Goal: Transaction & Acquisition: Download file/media

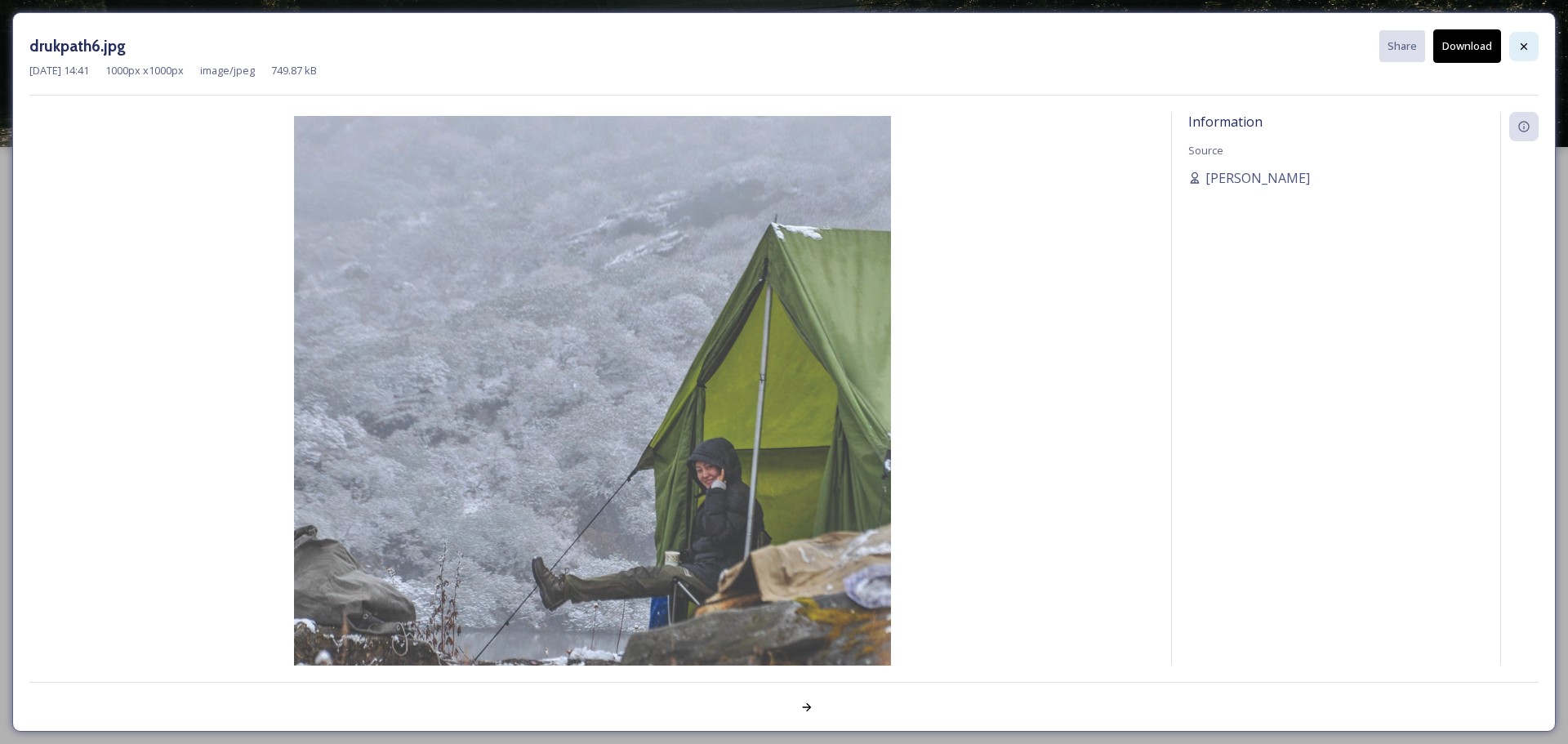
click at [1529, 51] on icon at bounding box center [1524, 46] width 13 height 13
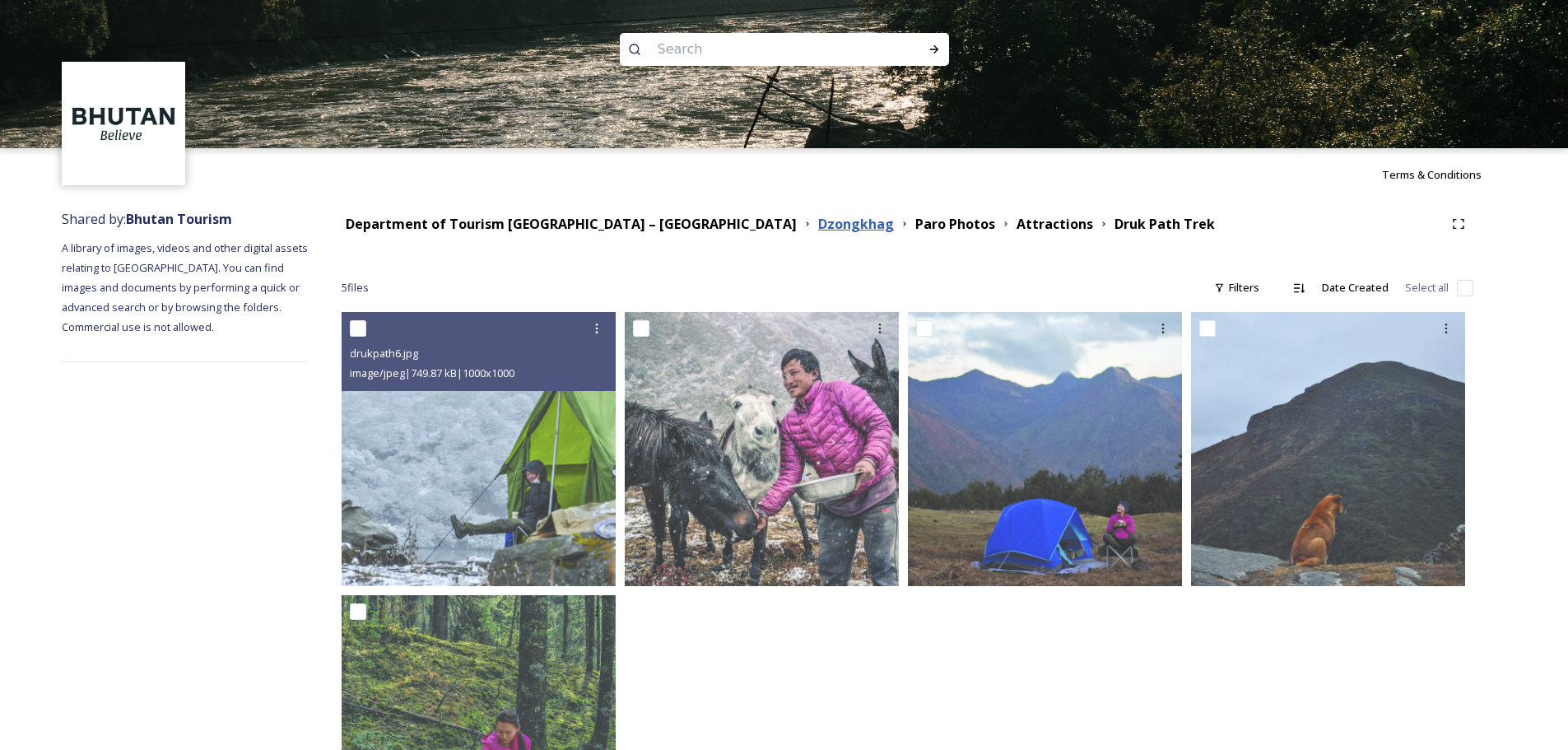
click at [818, 225] on strong "Dzongkhag" at bounding box center [856, 223] width 76 height 18
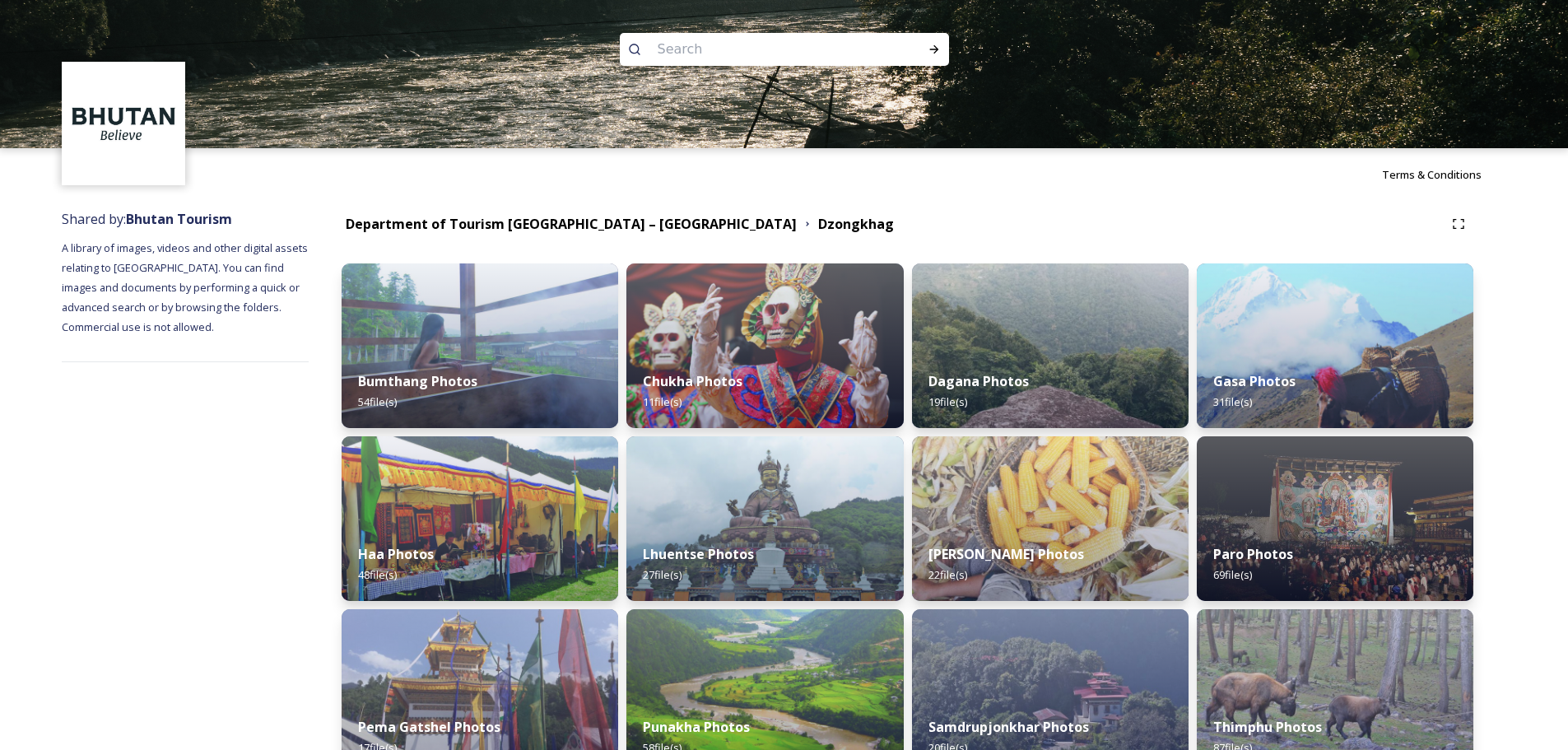
click at [719, 57] on input at bounding box center [762, 49] width 226 height 37
click at [571, 218] on strong "Department of Tourism [GEOGRAPHIC_DATA] – [GEOGRAPHIC_DATA]" at bounding box center [571, 223] width 451 height 18
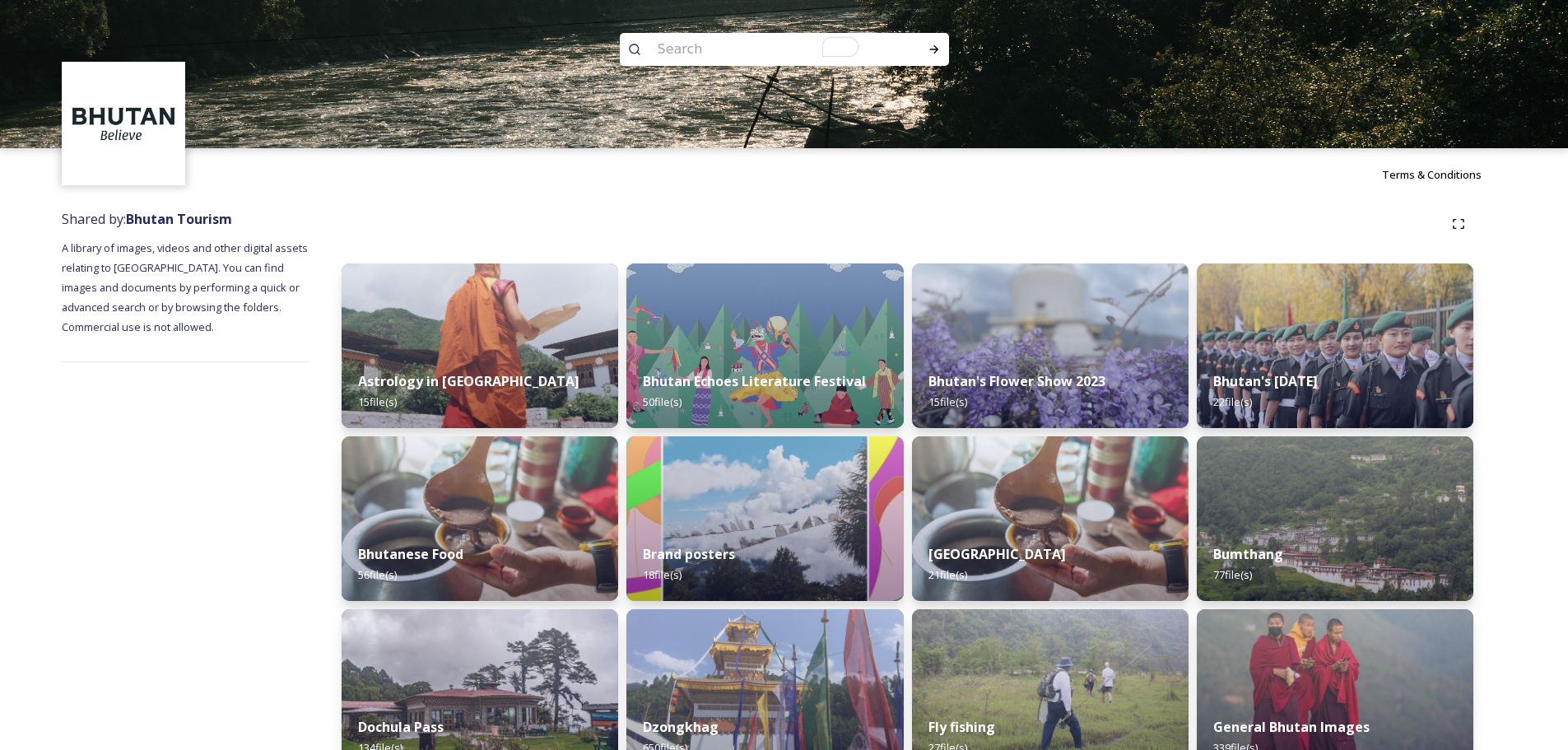
click at [702, 47] on input "To enrich screen reader interactions, please activate Accessibility in Grammarl…" at bounding box center [762, 49] width 226 height 37
type input "farm house"
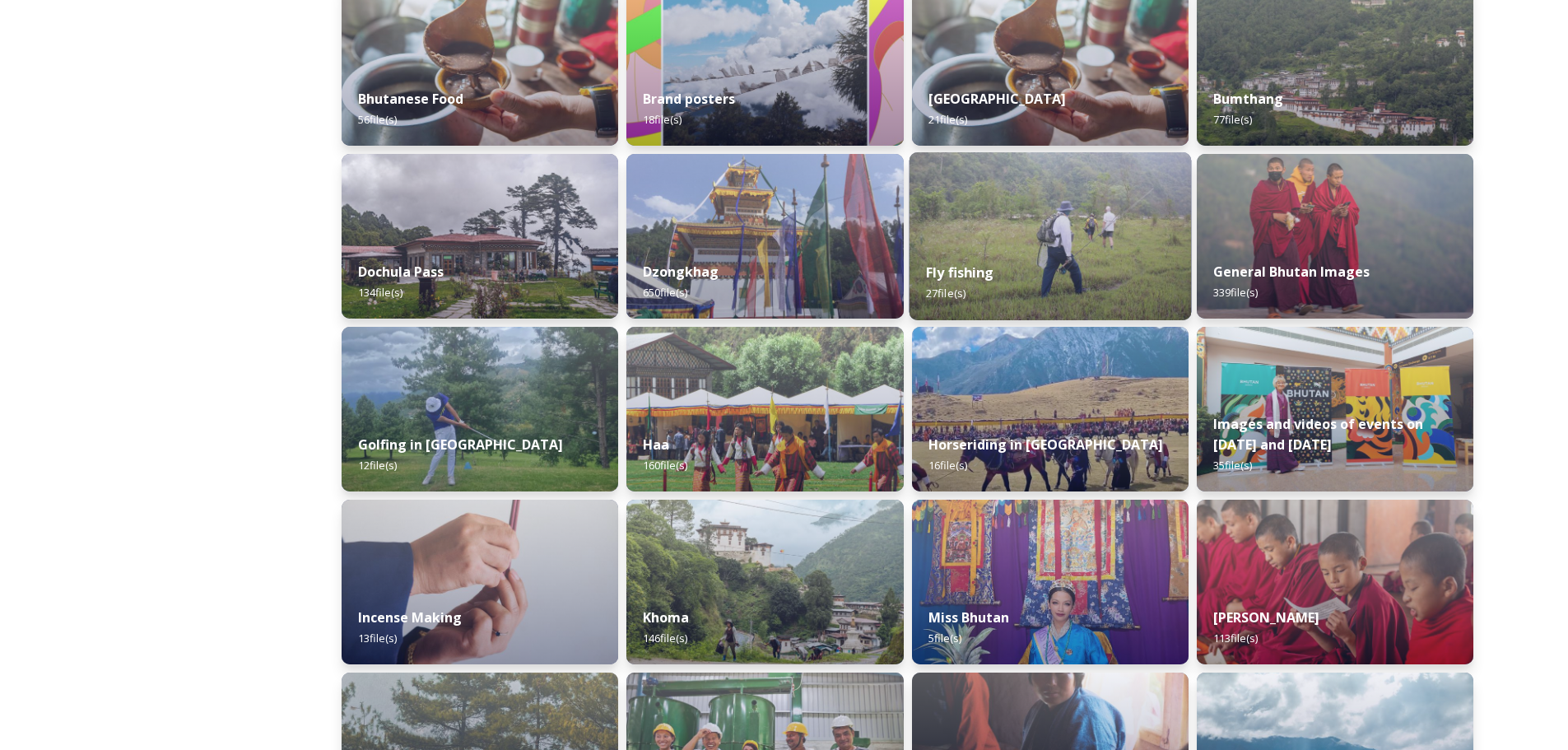
scroll to position [494, 0]
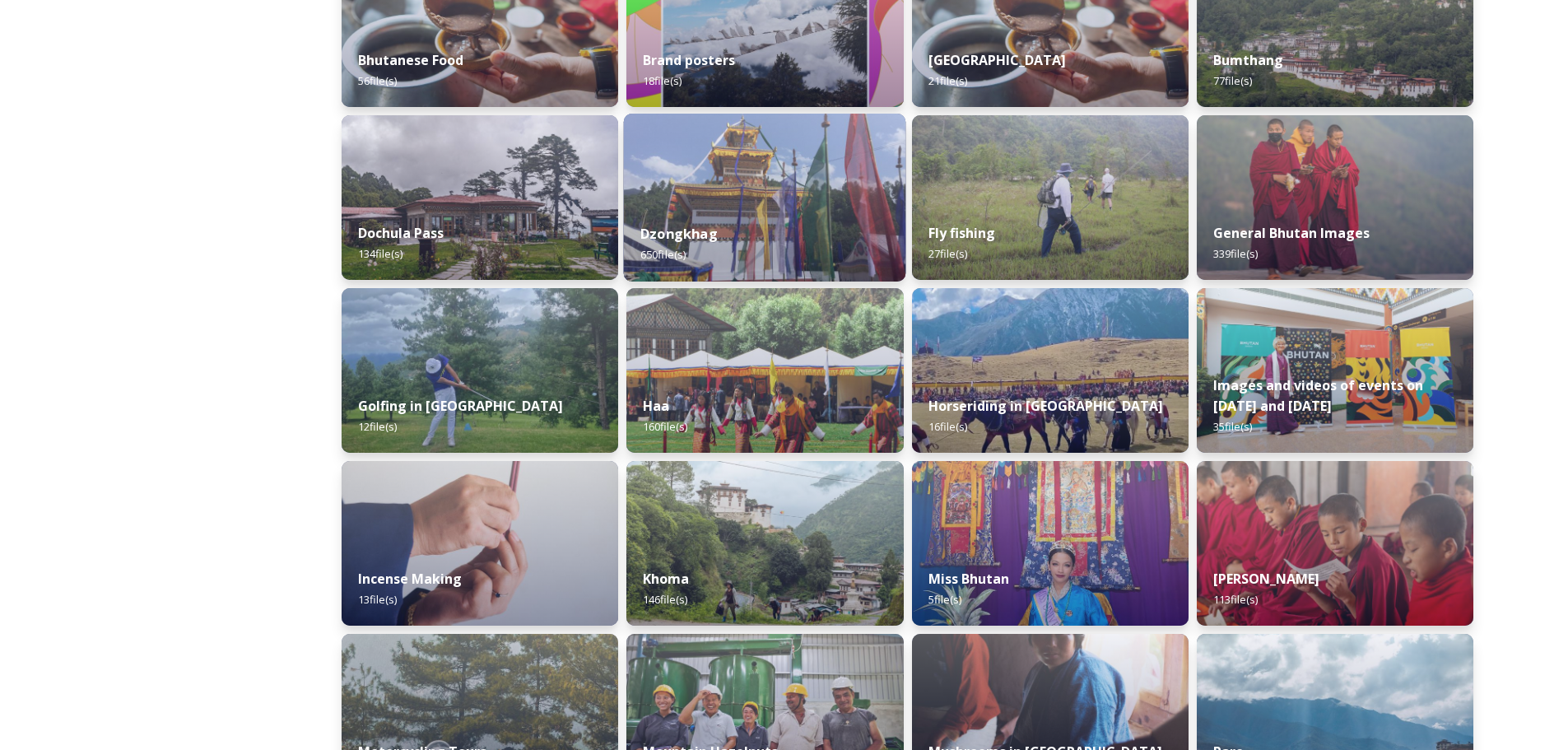
click at [768, 243] on div "Dzongkhag 650 file(s)" at bounding box center [765, 244] width 282 height 75
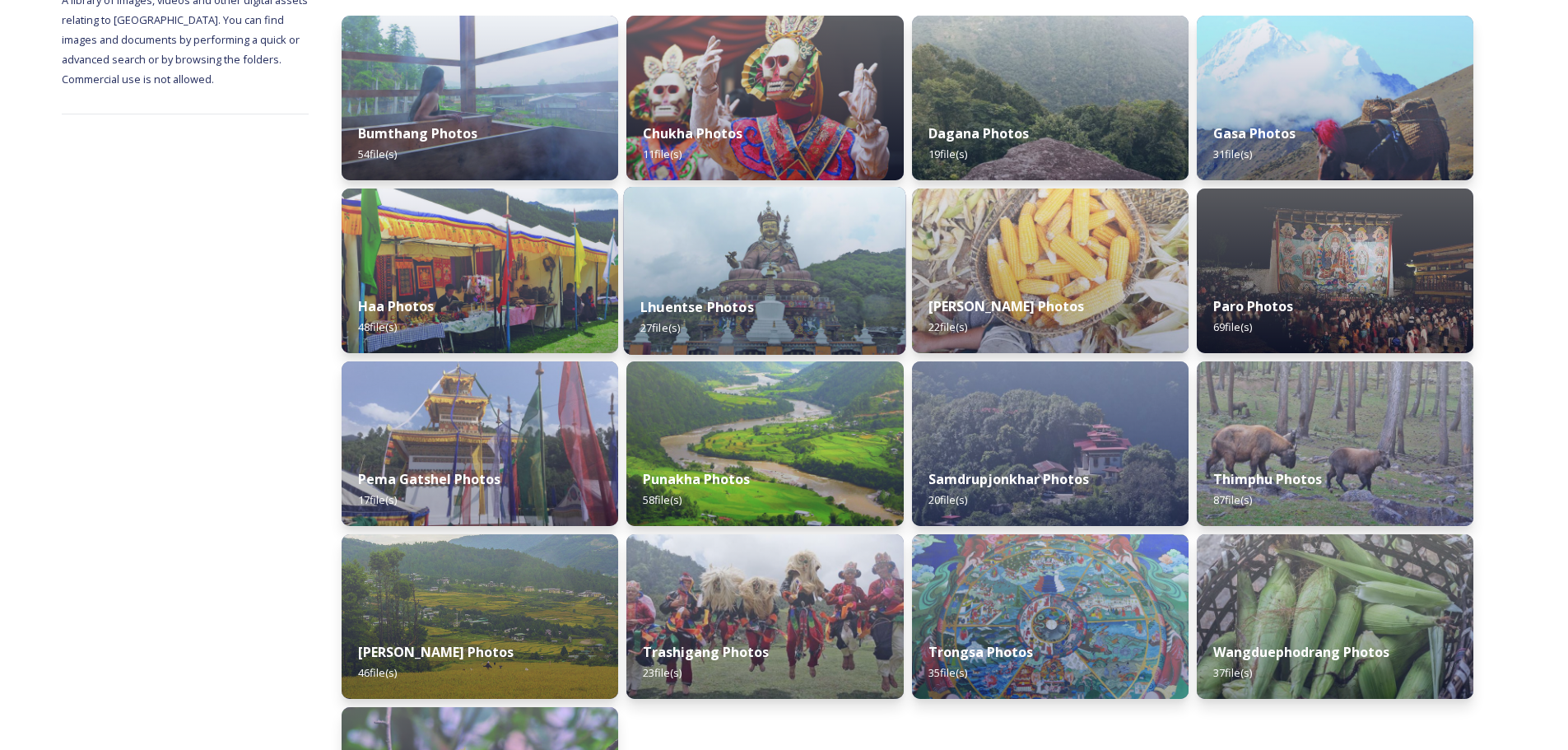
scroll to position [247, 0]
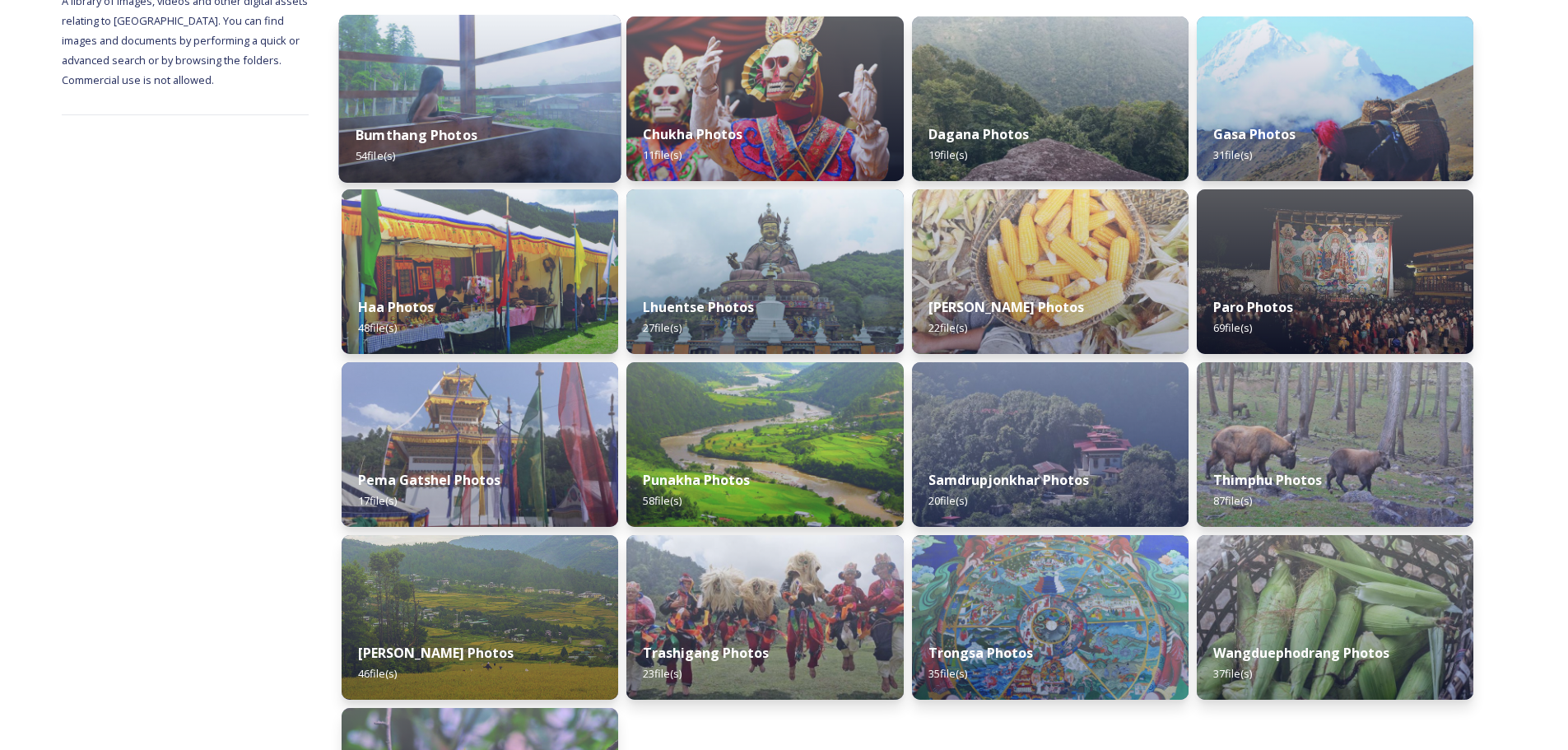
click at [515, 139] on div "Bumthang Photos 54 file(s)" at bounding box center [480, 145] width 282 height 75
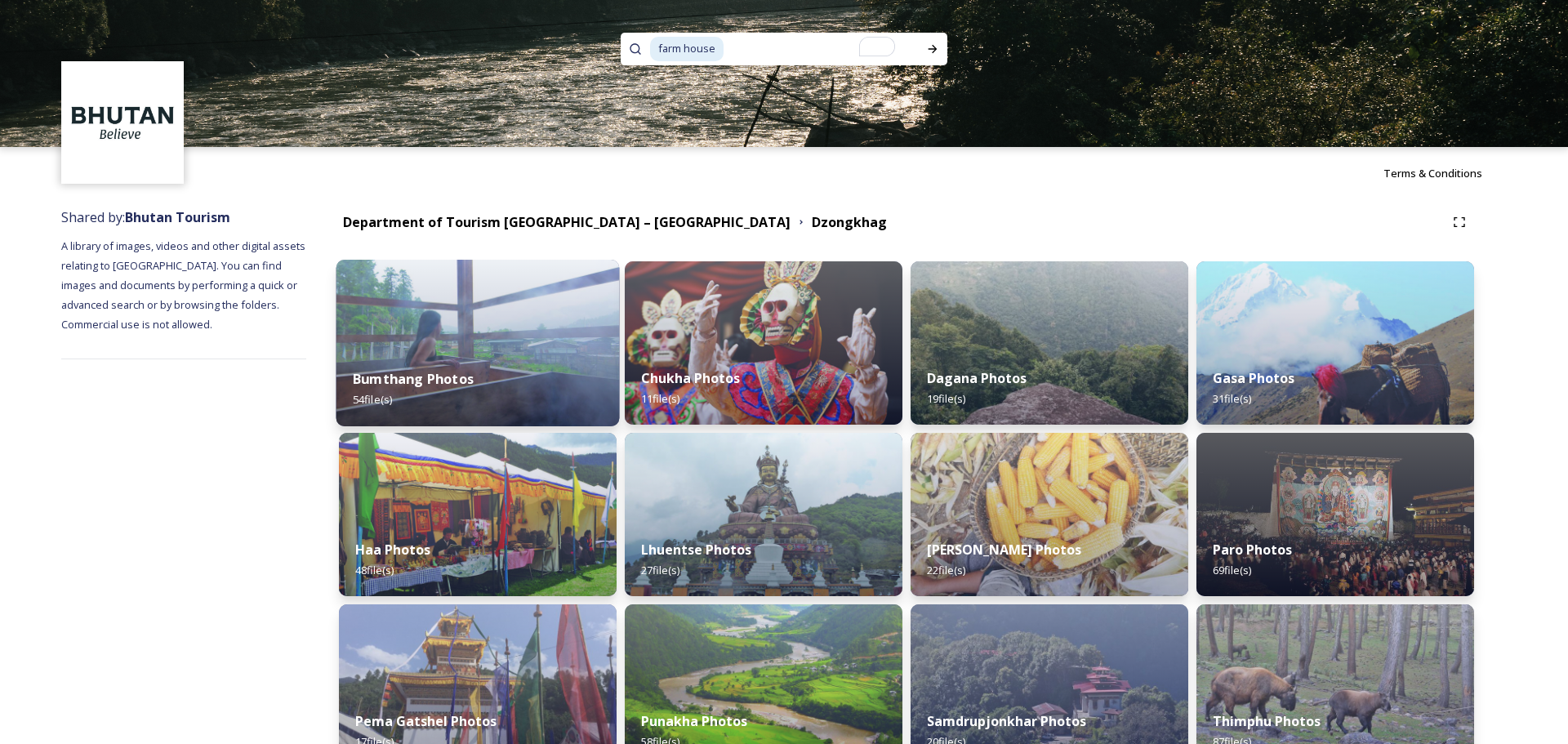
click at [512, 138] on img at bounding box center [784, 73] width 1568 height 147
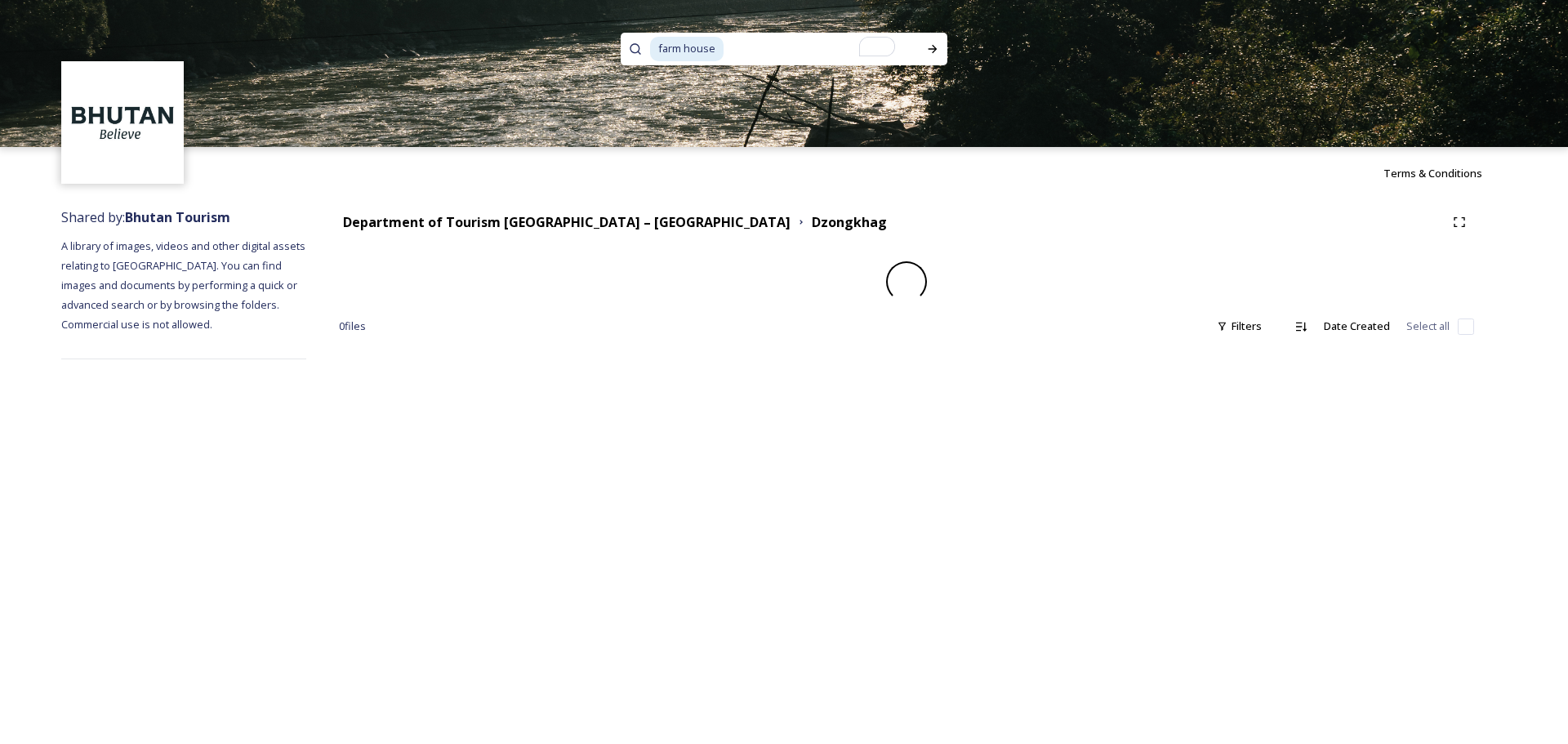
click at [512, 138] on img at bounding box center [784, 73] width 1568 height 147
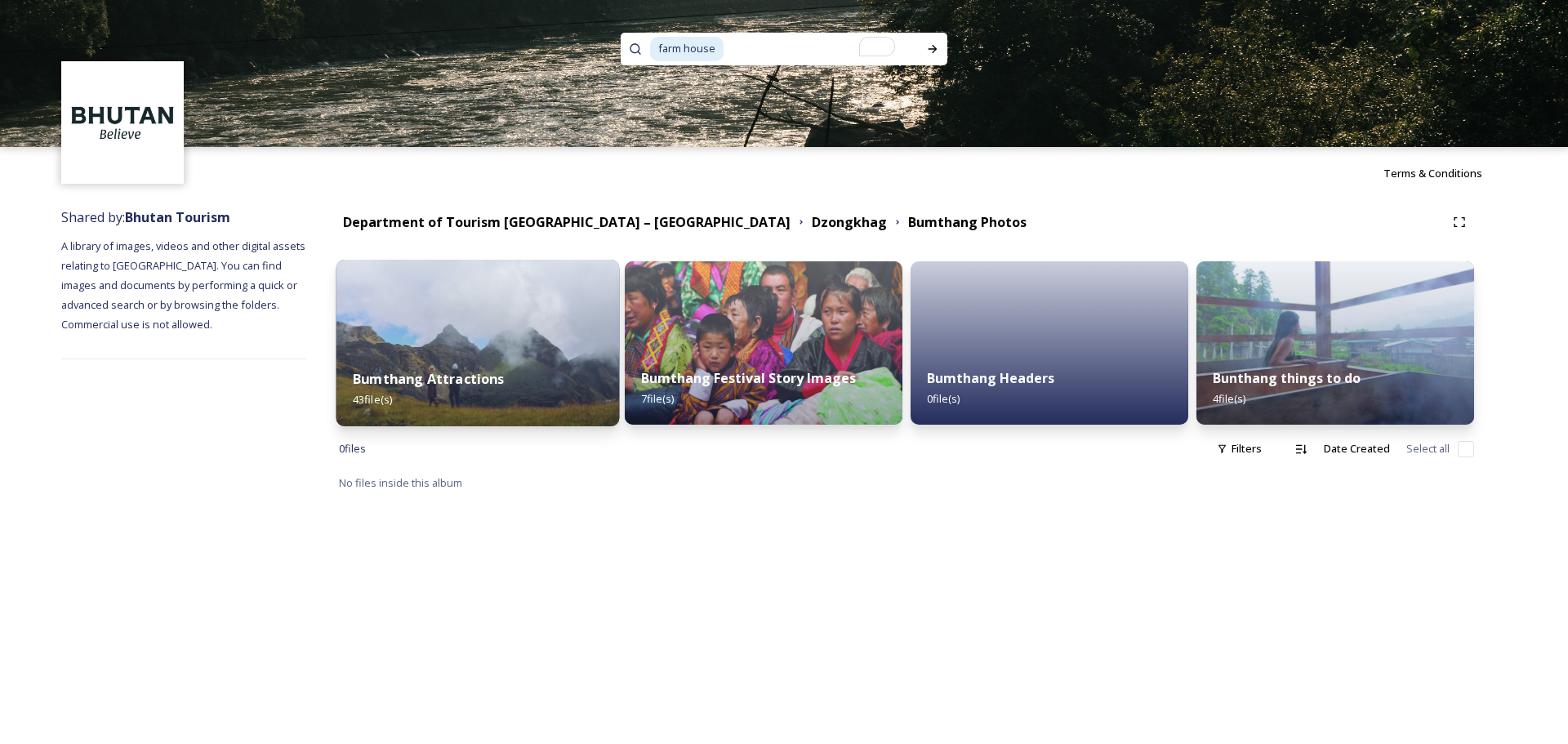
click at [550, 353] on div "Bumthang Attractions 43 file(s)" at bounding box center [478, 390] width 284 height 74
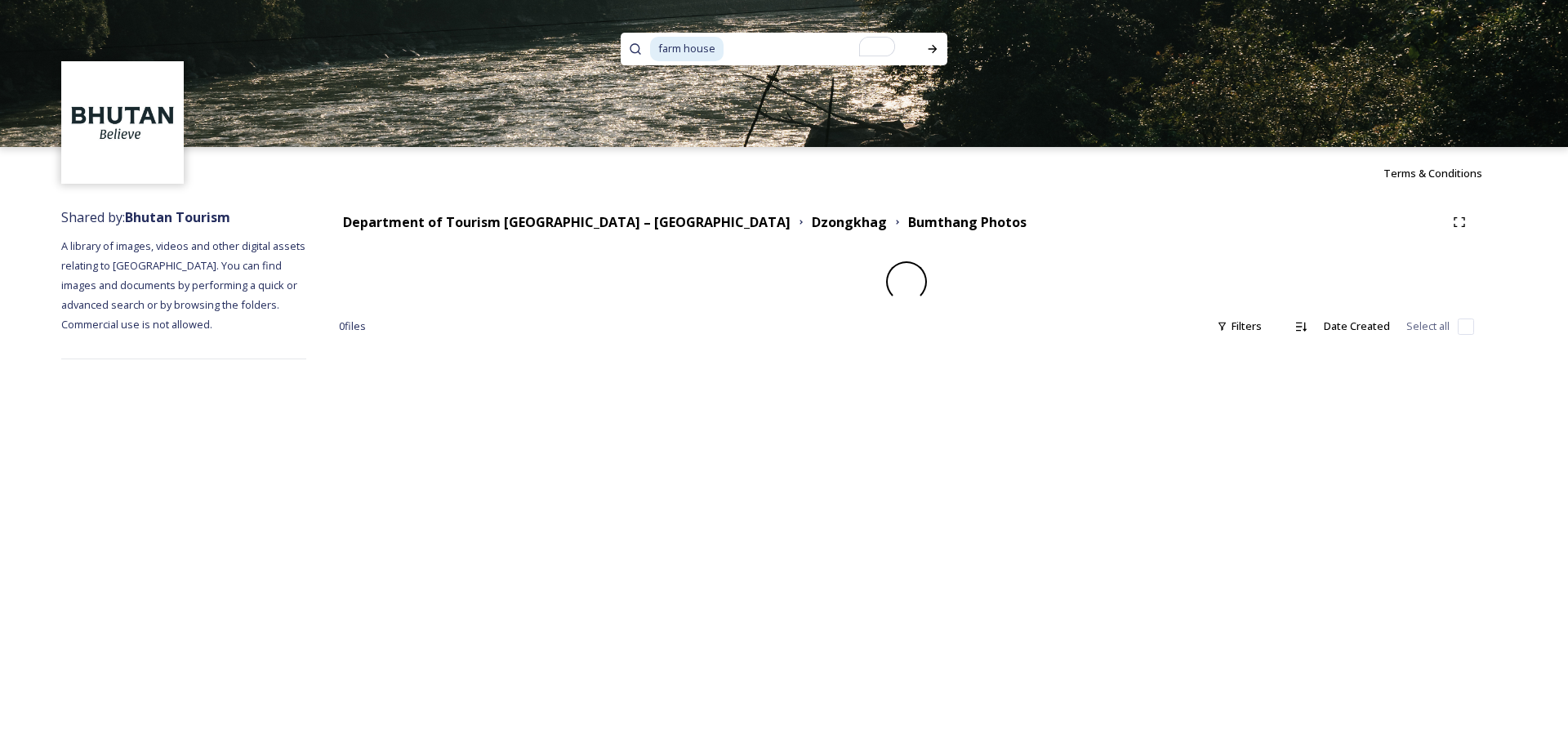
click at [550, 353] on div "Department of Tourism [GEOGRAPHIC_DATA] – [GEOGRAPHIC_DATA] Dzongkhag Bumthang …" at bounding box center [906, 283] width 1201 height 168
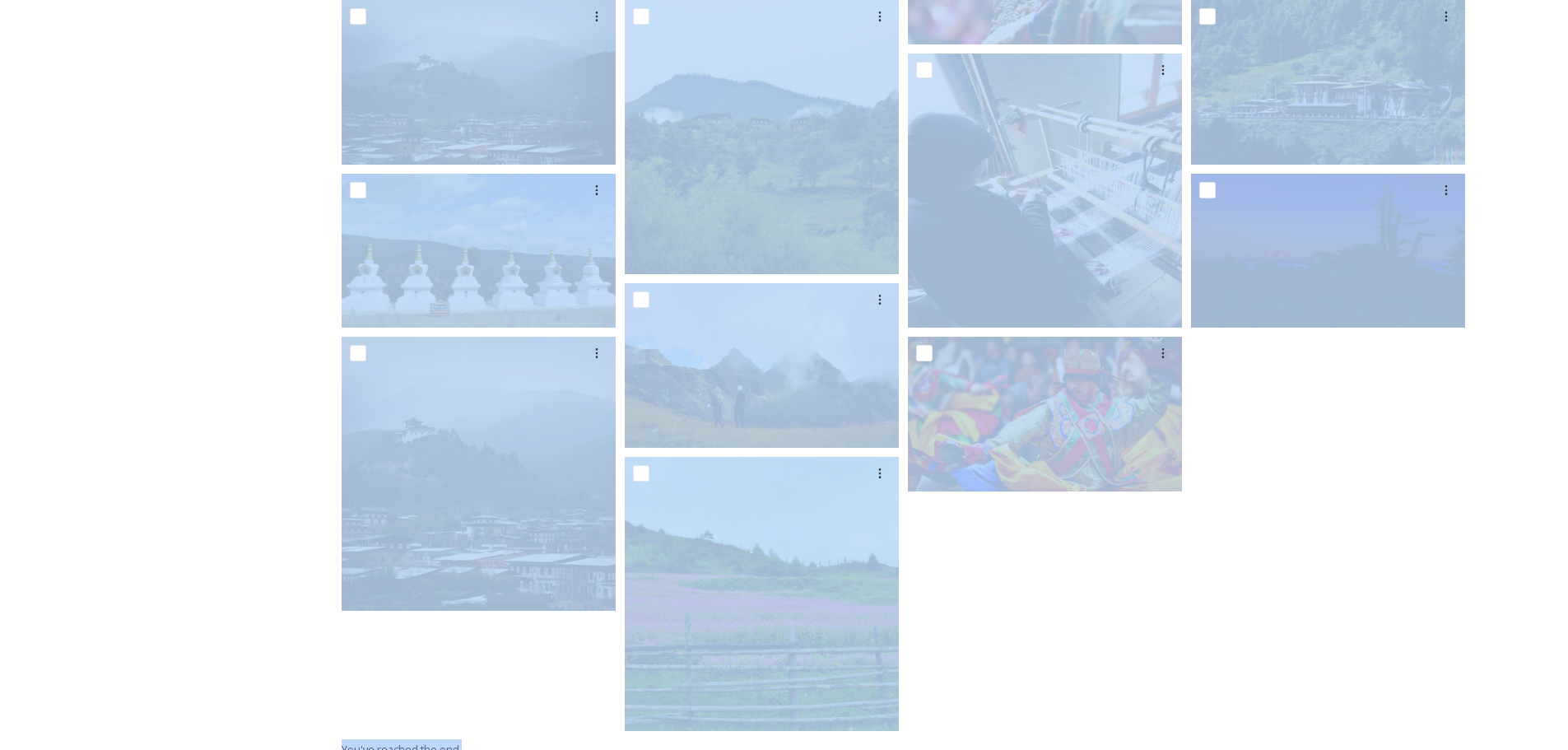
scroll to position [1406, 0]
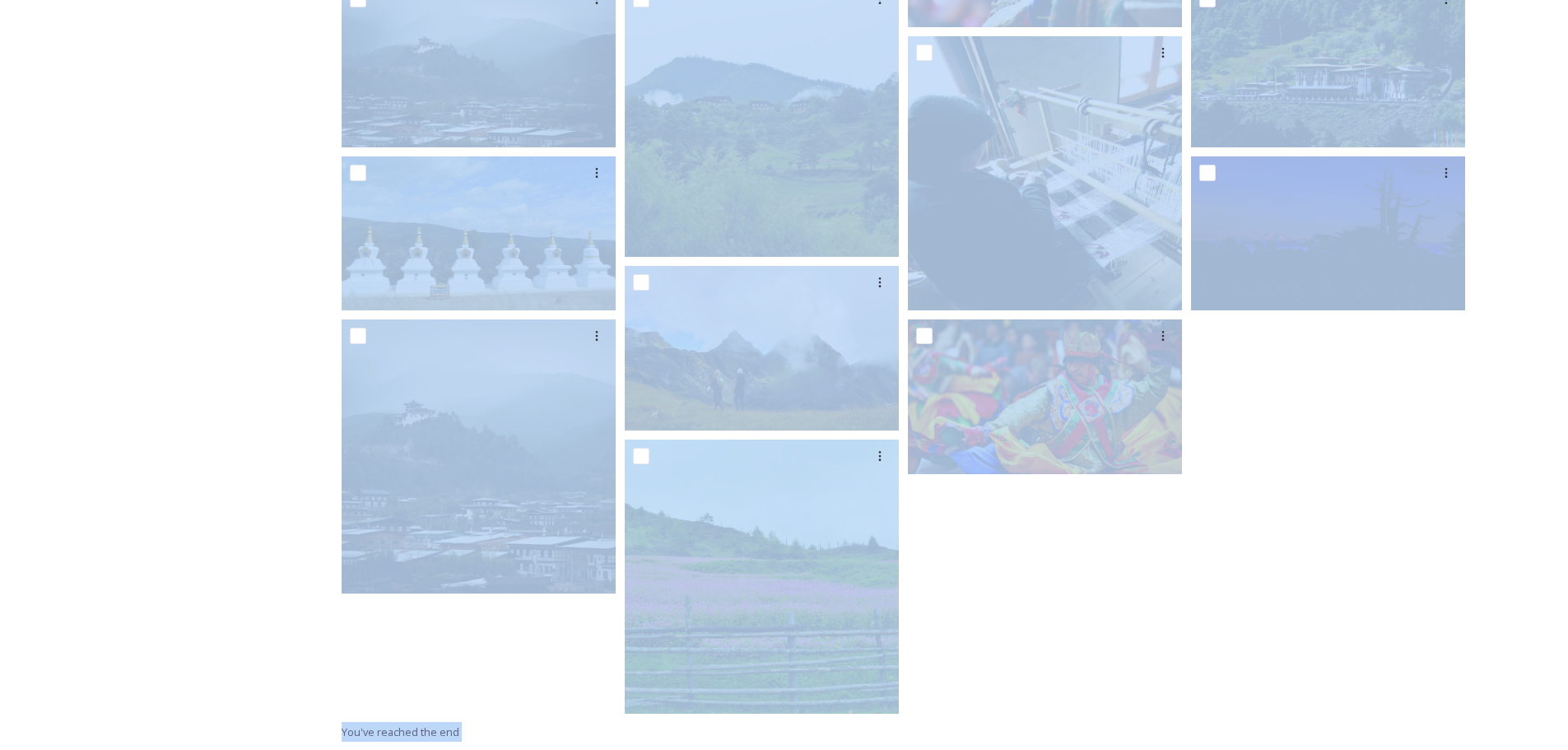
click at [1264, 556] on div at bounding box center [1332, 68] width 282 height 1306
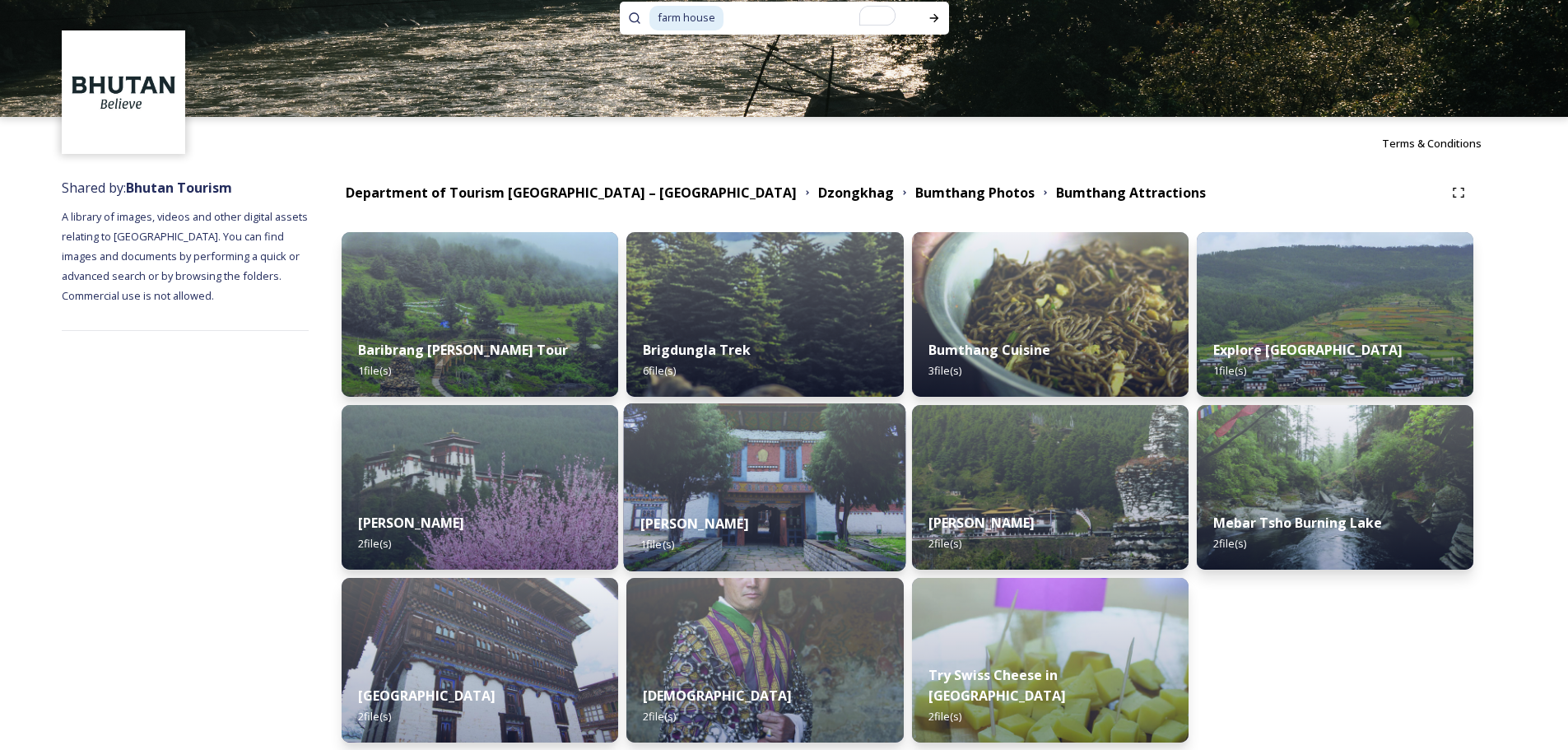
scroll to position [0, 0]
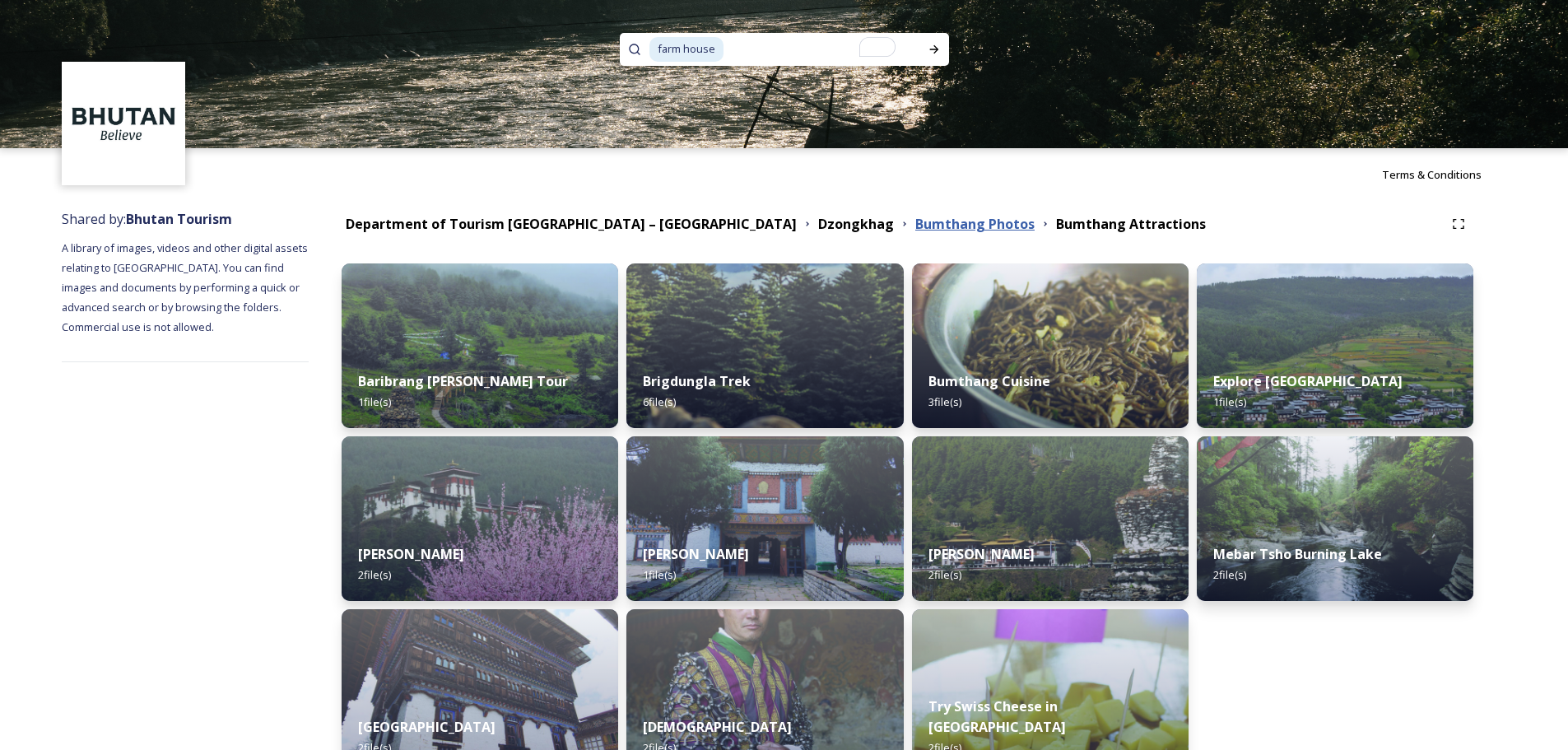
click at [916, 218] on strong "Bumthang Photos" at bounding box center [975, 223] width 119 height 18
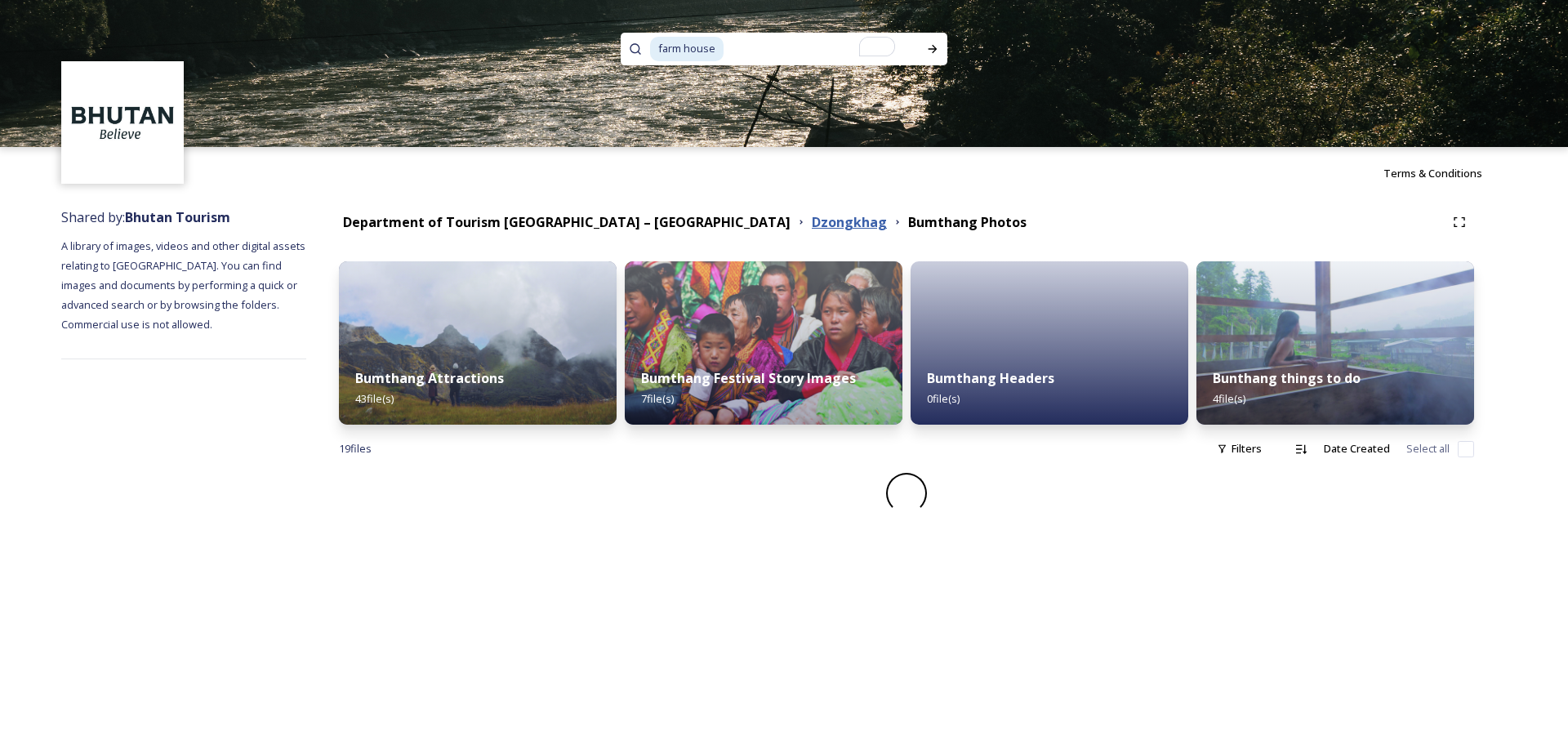
click at [812, 223] on strong "Dzongkhag" at bounding box center [849, 221] width 75 height 18
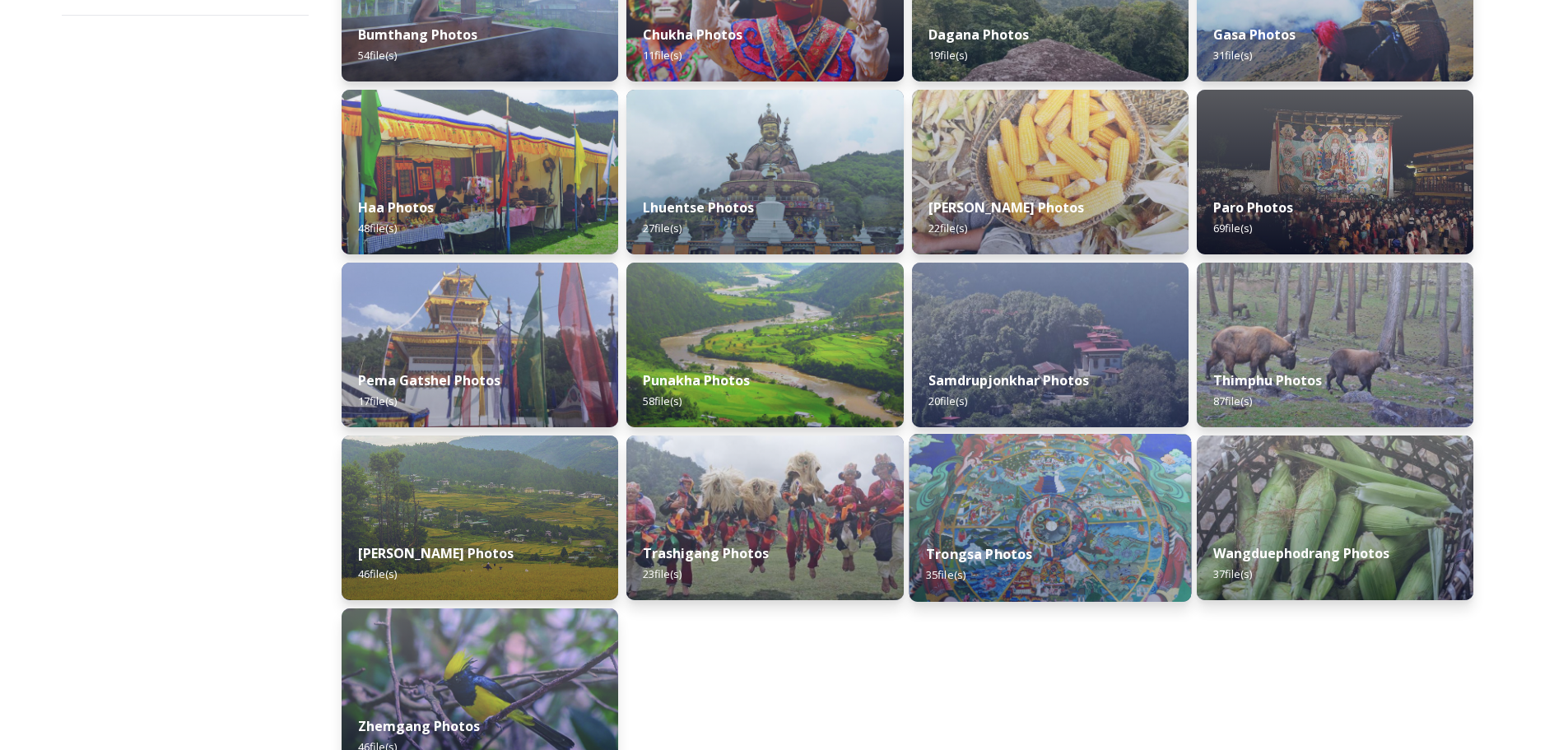
scroll to position [247, 0]
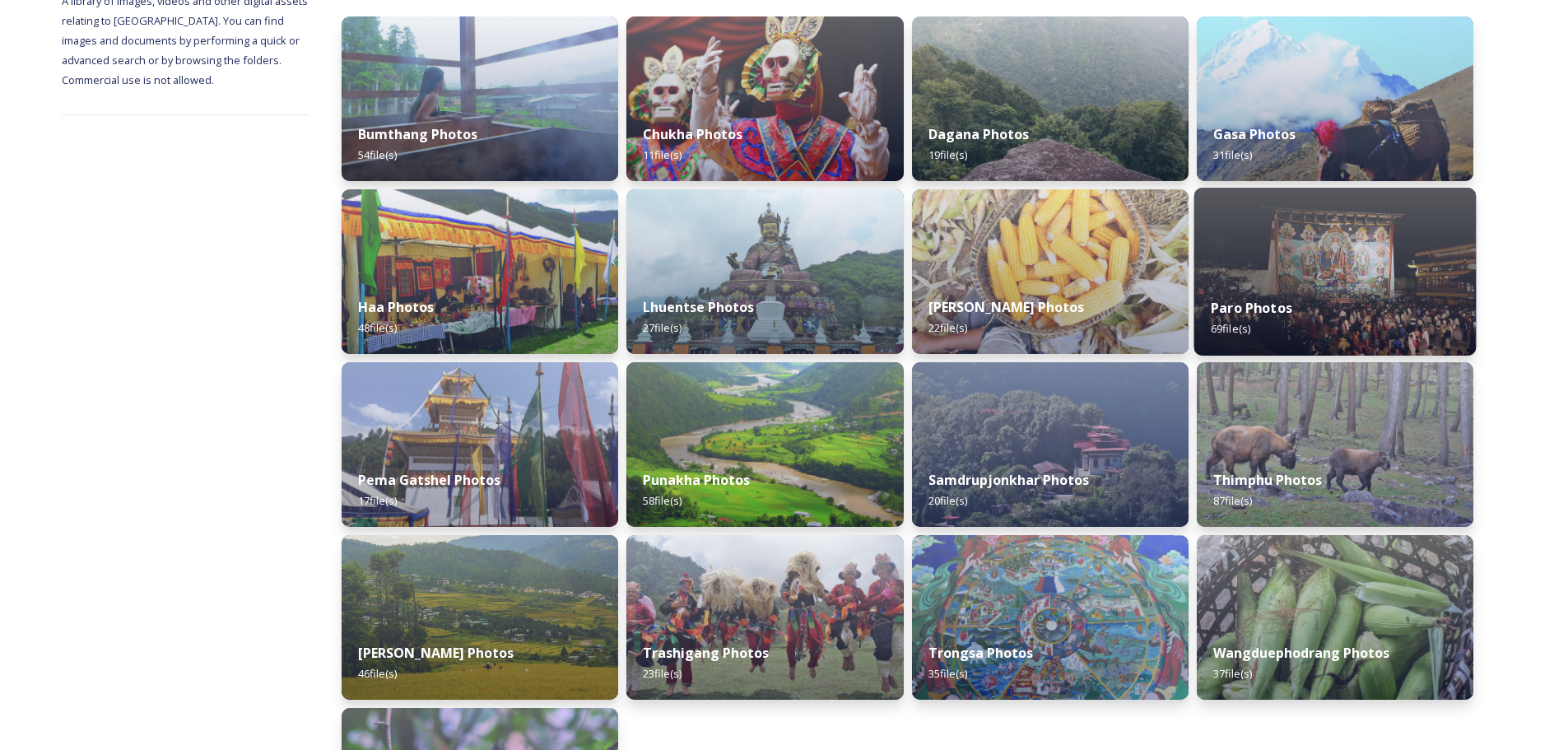
click at [1315, 310] on div "Paro Photos 69 file(s)" at bounding box center [1334, 318] width 282 height 75
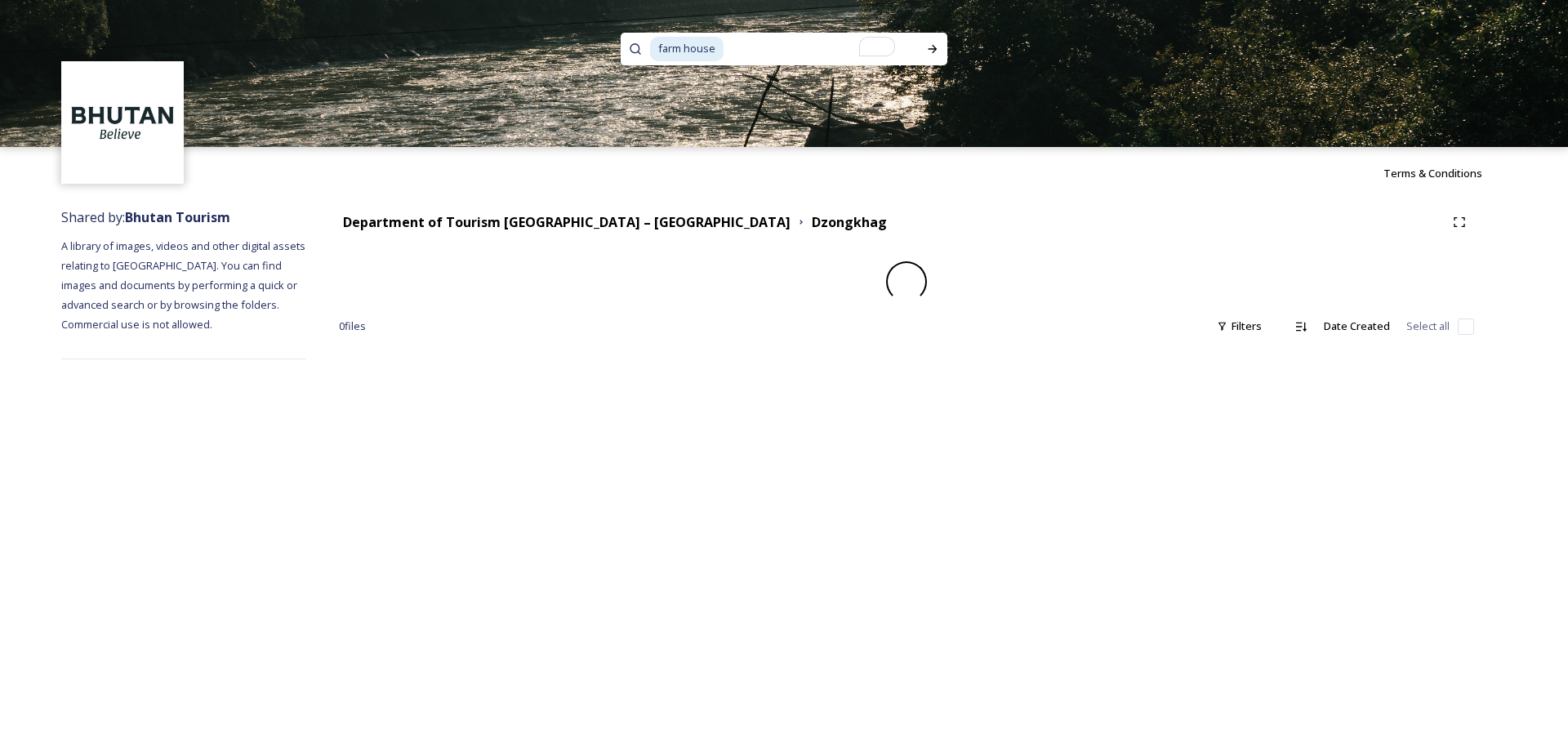
click at [1305, 308] on div "Department of Tourism [GEOGRAPHIC_DATA] – [GEOGRAPHIC_DATA] Dzongkhag 0 file s …" at bounding box center [906, 283] width 1201 height 168
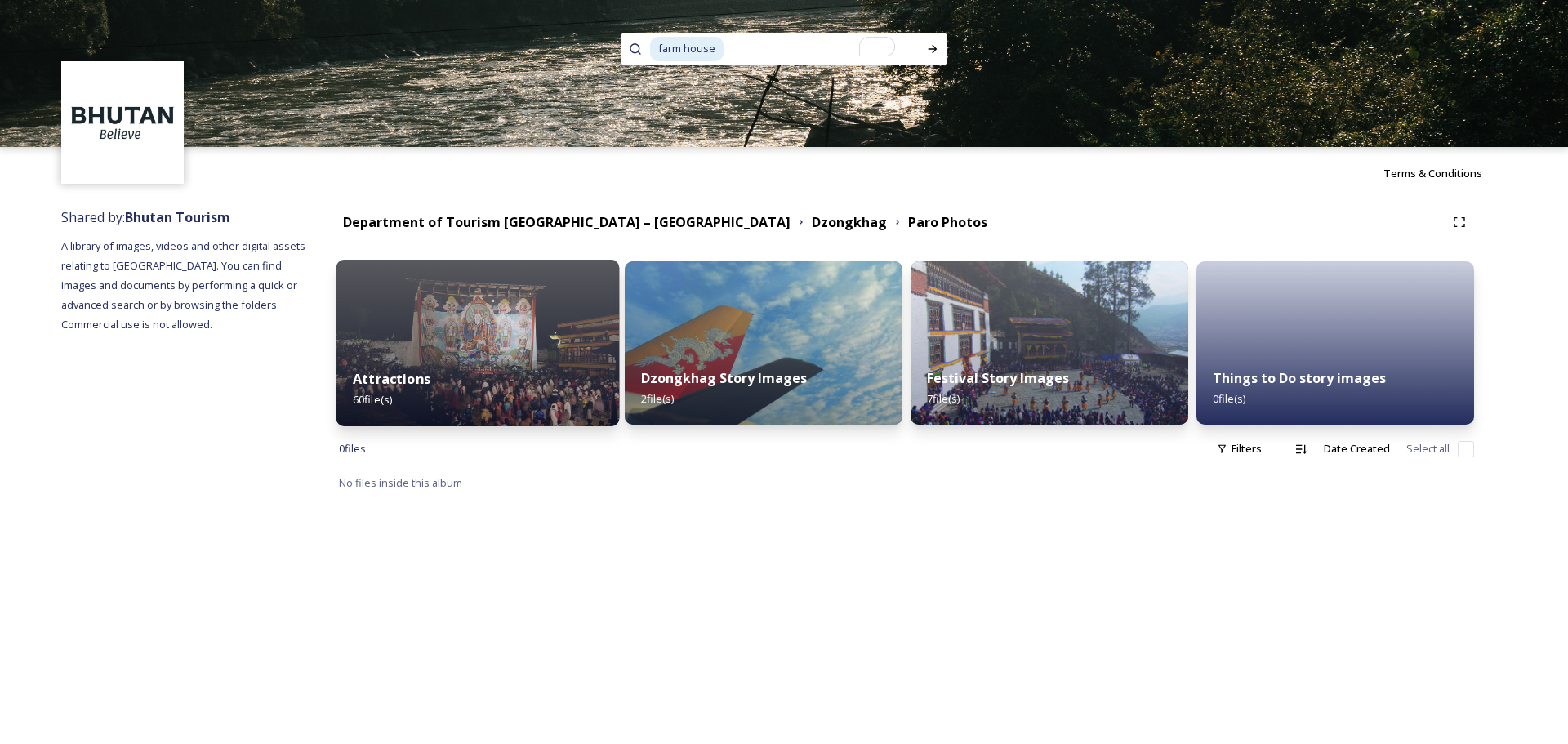
click at [476, 360] on div "Attractions 60 file(s)" at bounding box center [478, 390] width 284 height 74
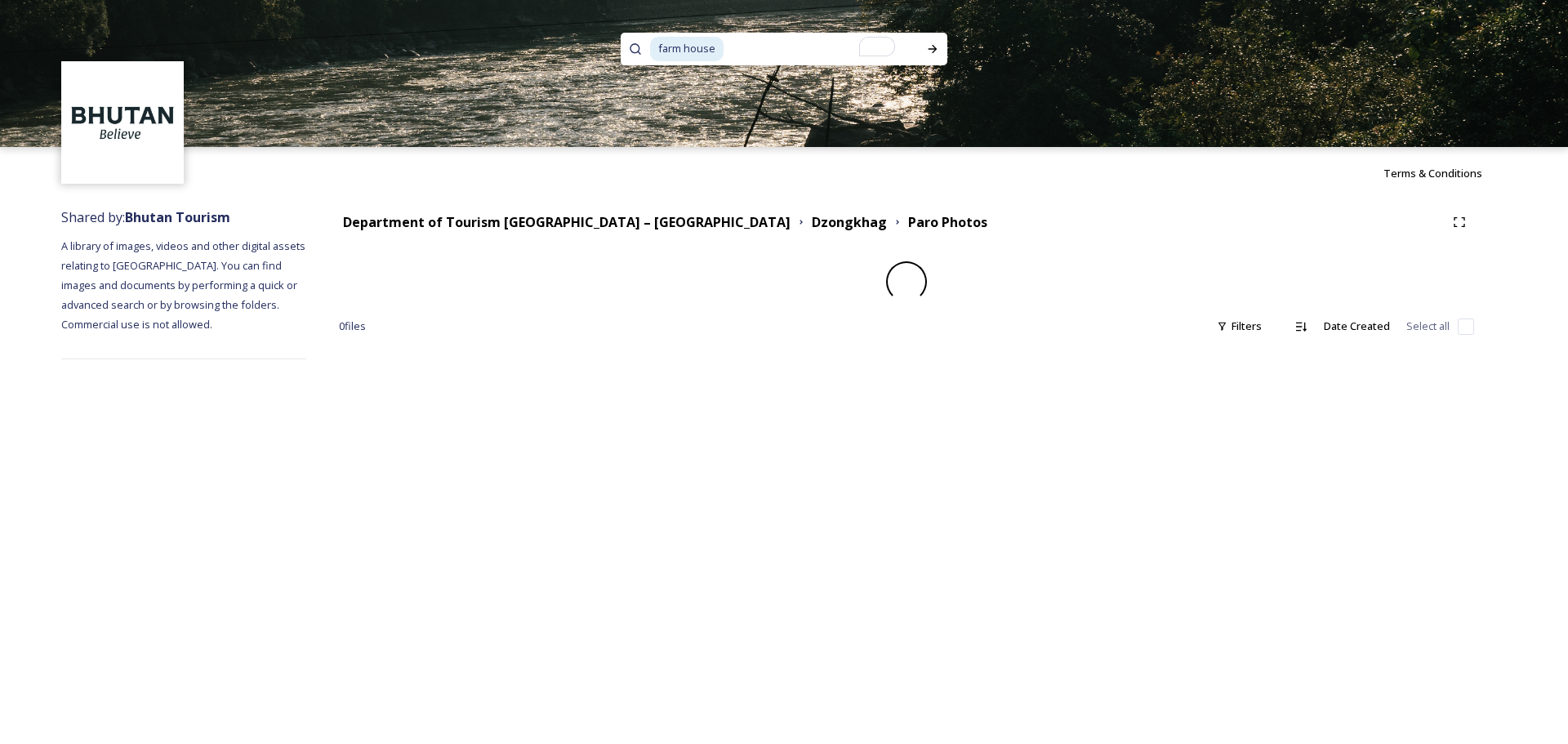
click at [476, 360] on div "Department of Tourism [GEOGRAPHIC_DATA] – [GEOGRAPHIC_DATA] Dzongkhag Paro Phot…" at bounding box center [906, 283] width 1201 height 168
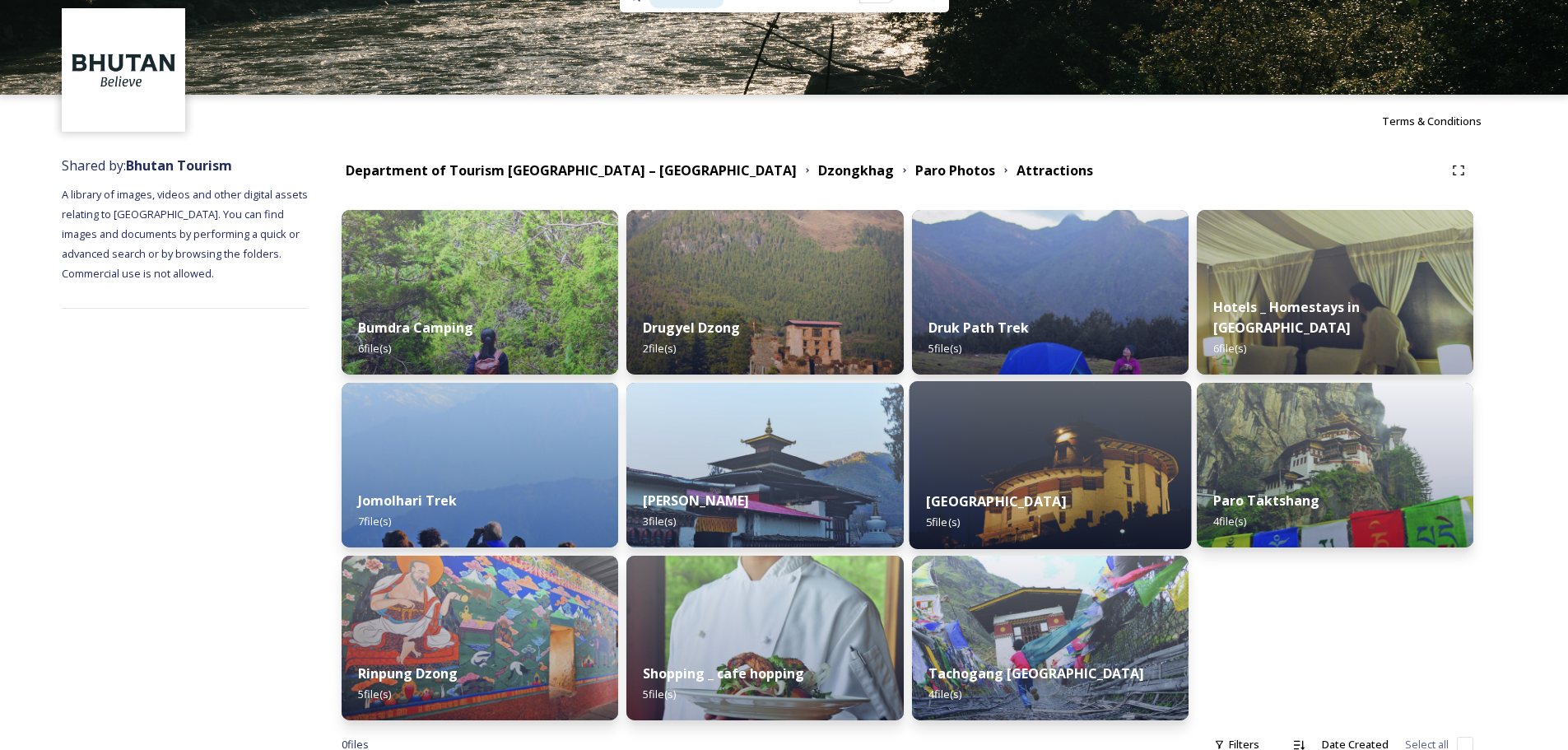
scroll to position [82, 0]
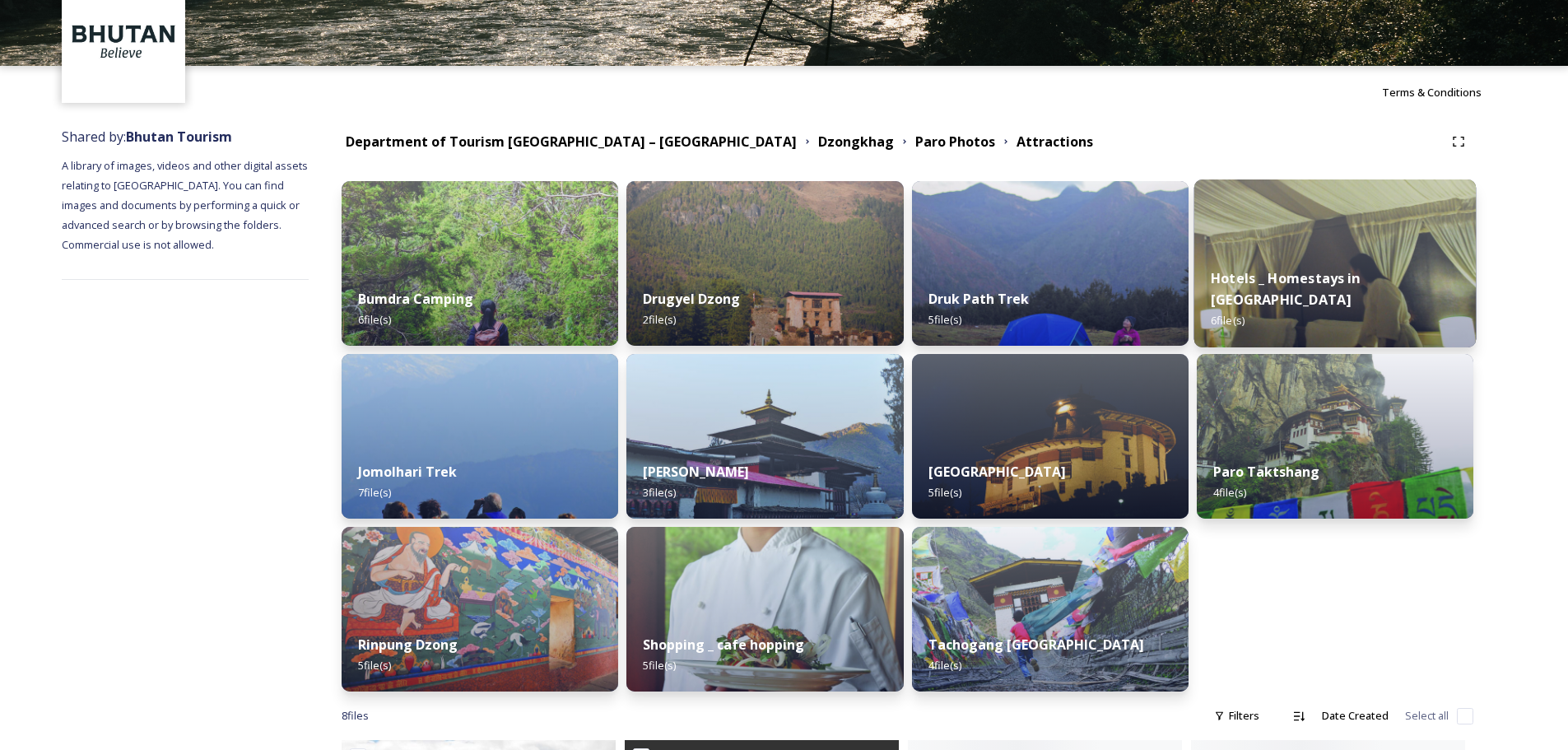
click at [1361, 281] on div "Hotels _ Homestays in Paro 6 file(s)" at bounding box center [1334, 300] width 282 height 96
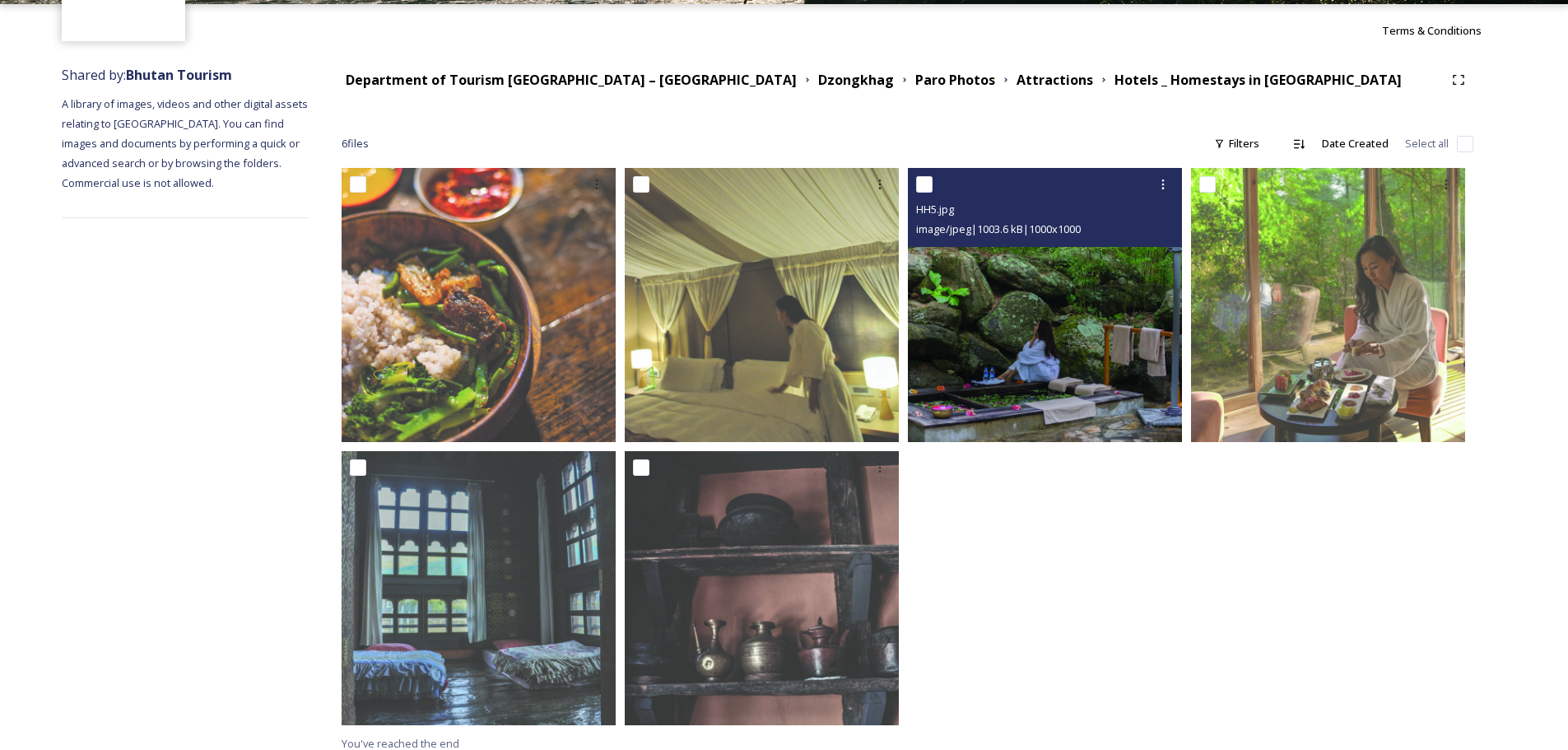
scroll to position [156, 0]
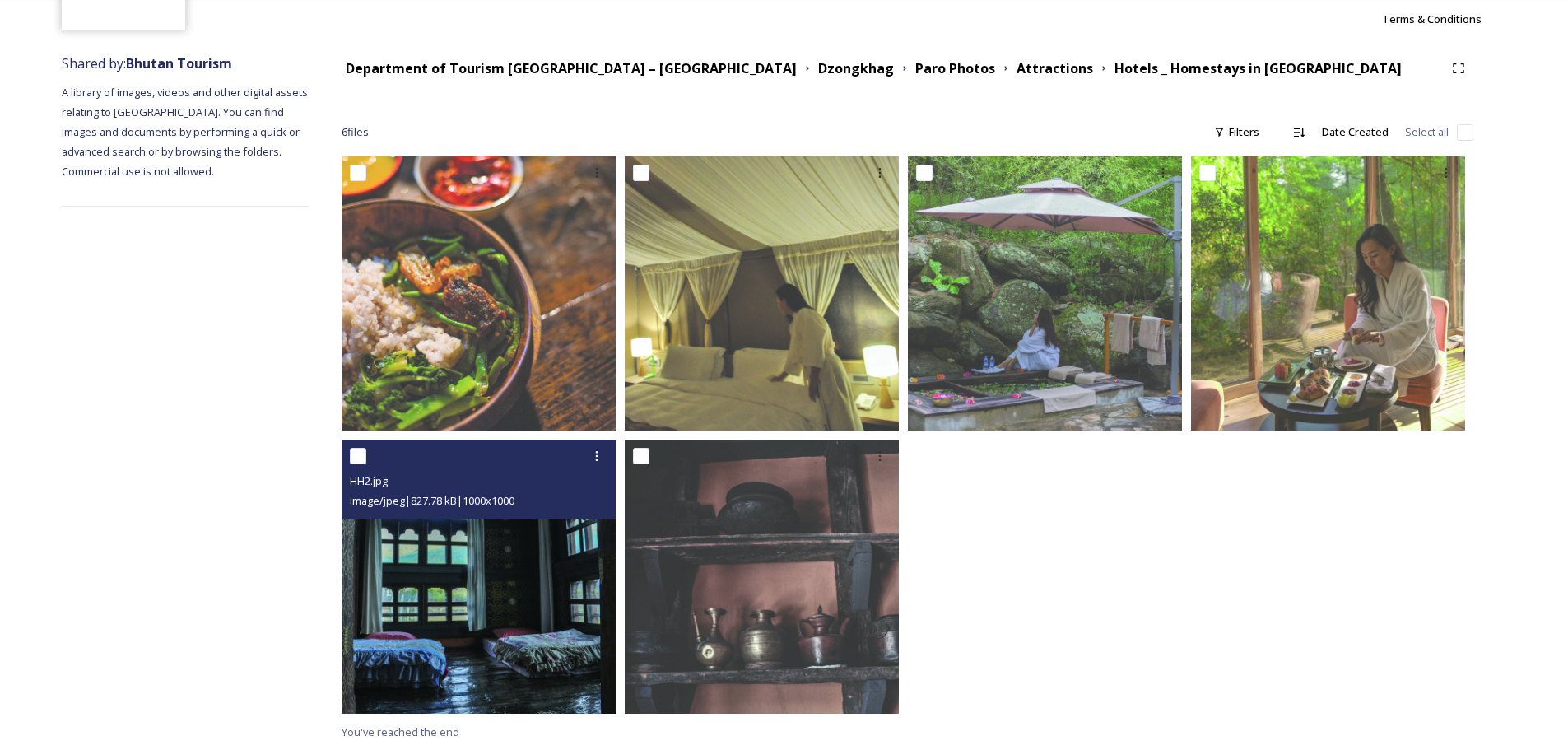
click at [375, 618] on img at bounding box center [478, 577] width 274 height 274
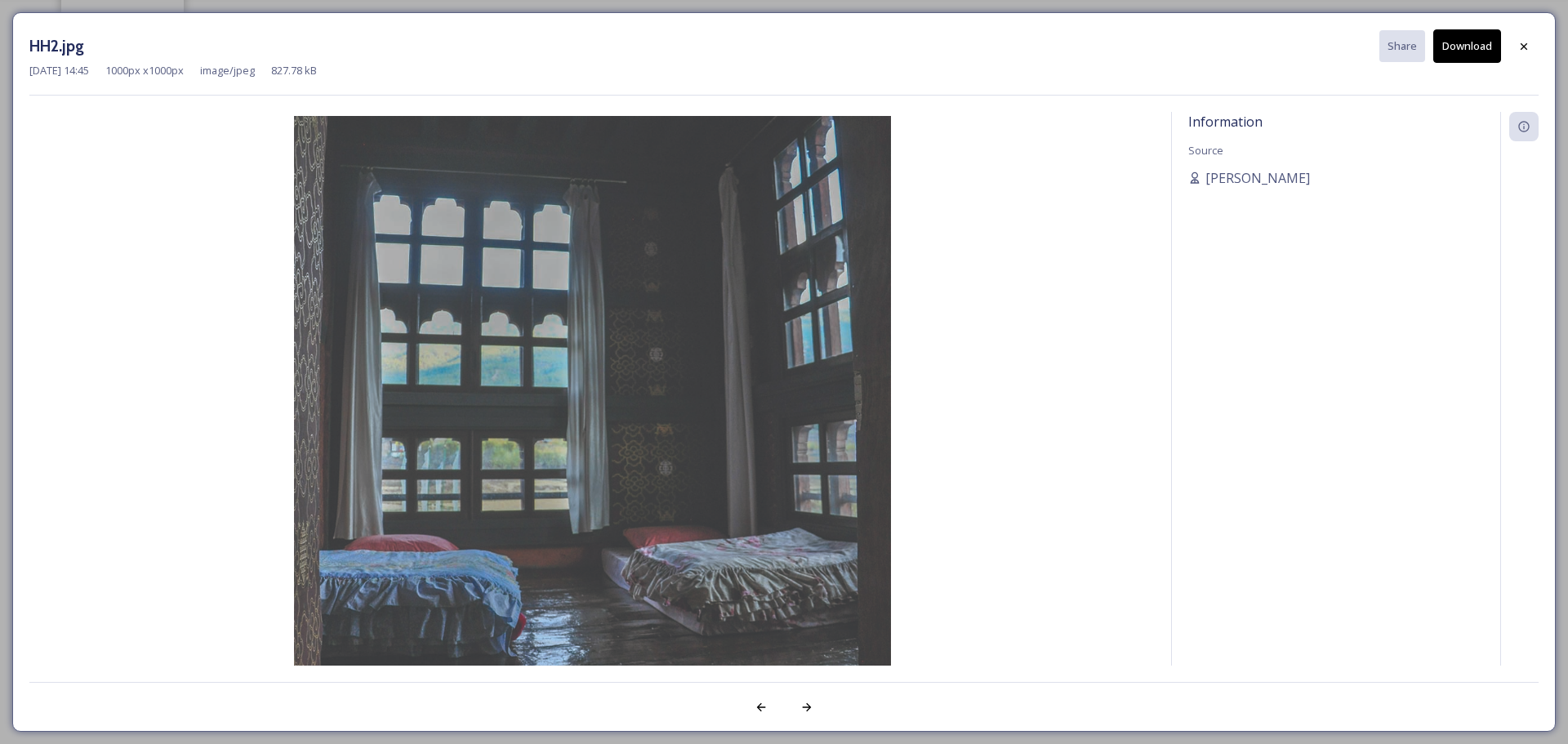
click at [1475, 47] on button "Download" at bounding box center [1467, 46] width 68 height 33
click at [1523, 44] on icon at bounding box center [1524, 46] width 13 height 13
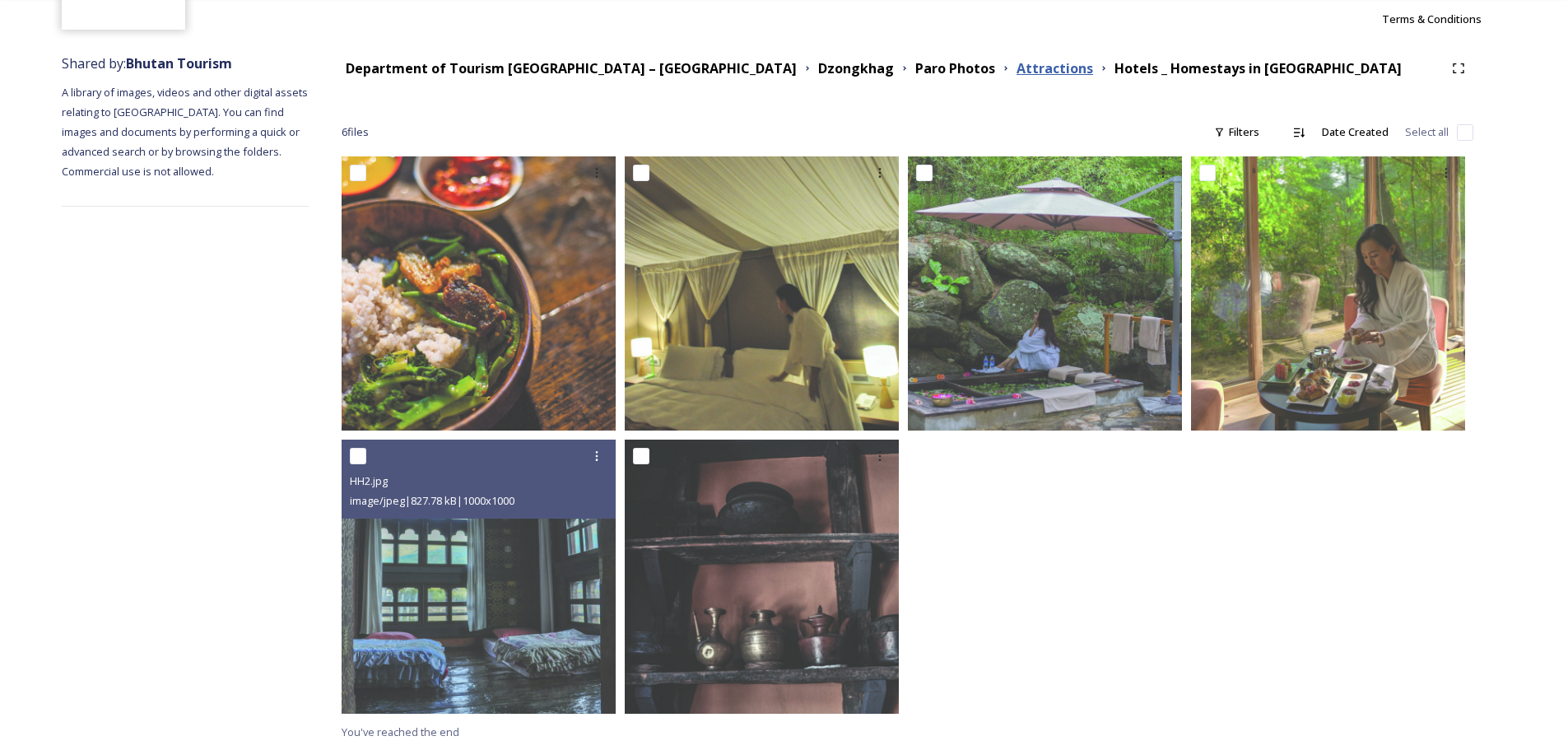
click at [1017, 68] on strong "Attractions" at bounding box center [1055, 68] width 77 height 18
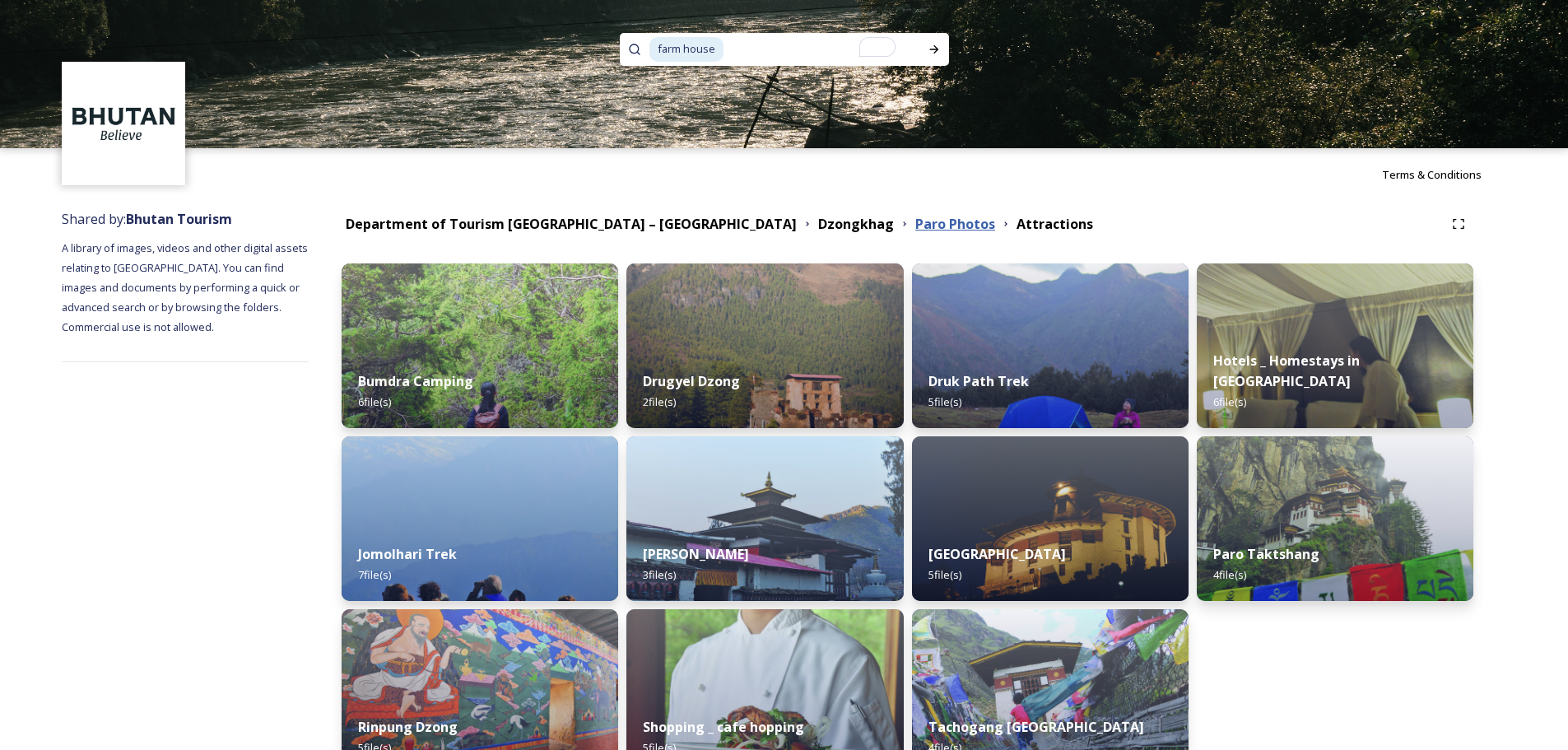
click at [916, 229] on strong "Paro Photos" at bounding box center [955, 223] width 80 height 18
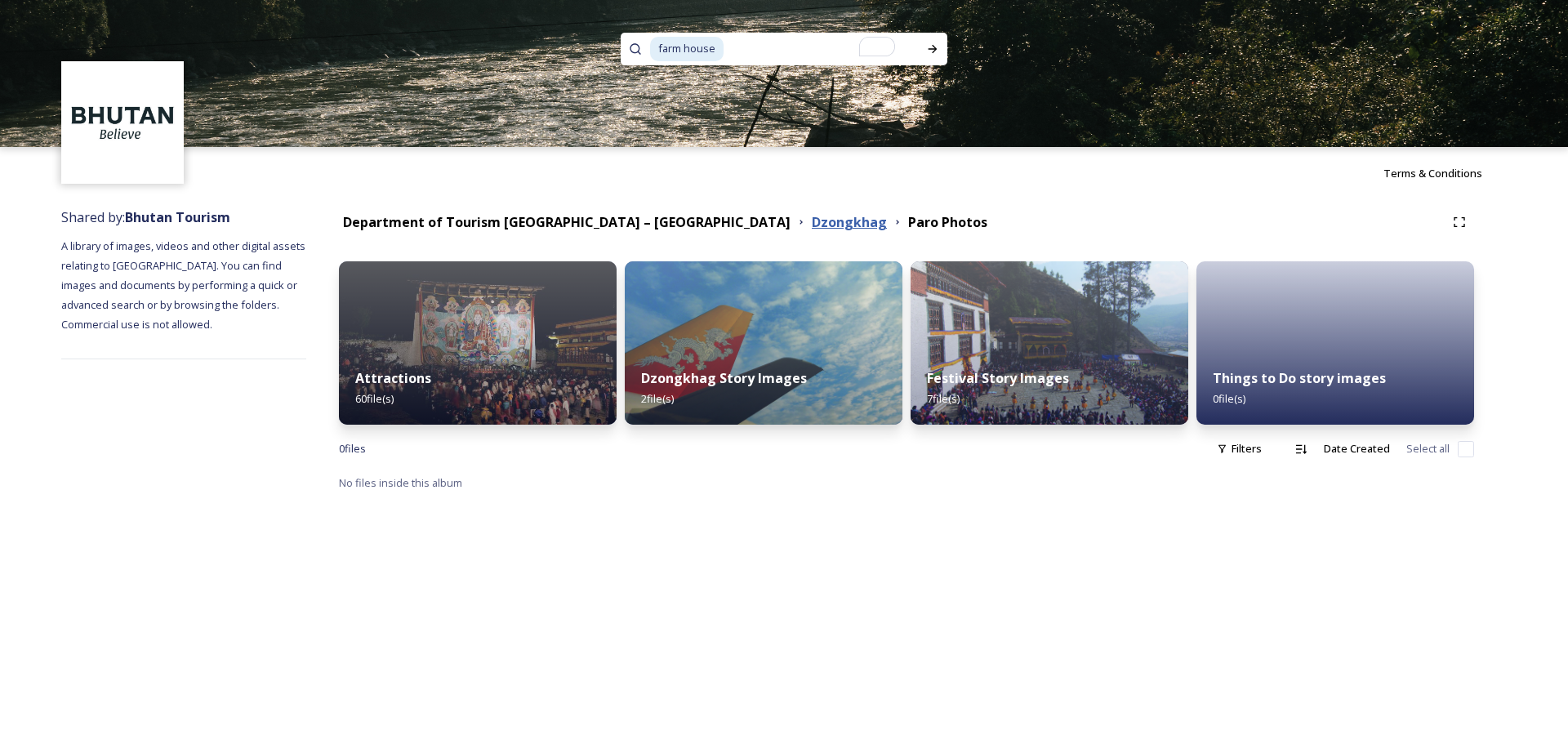
click at [812, 224] on strong "Dzongkhag" at bounding box center [849, 221] width 75 height 18
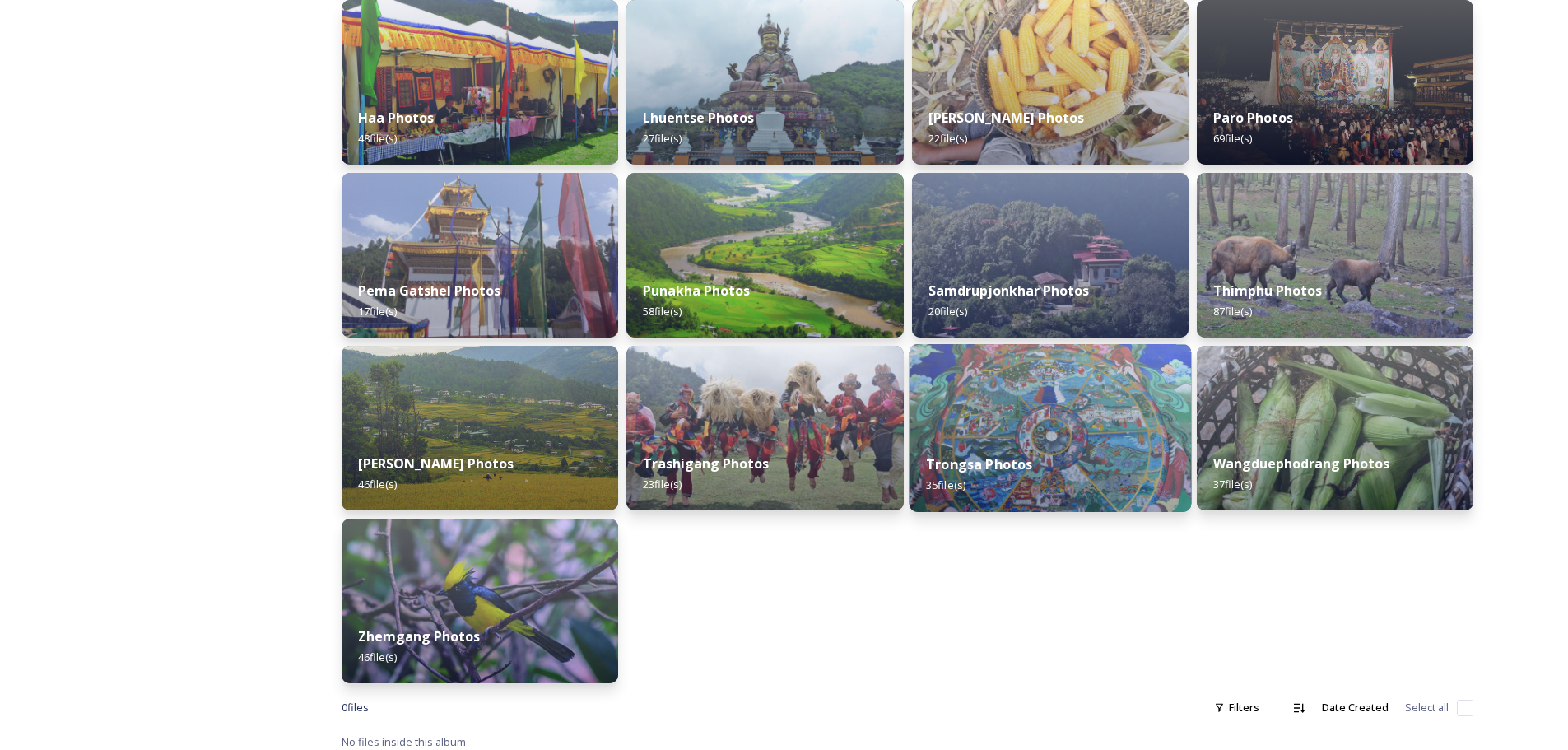
scroll to position [446, 0]
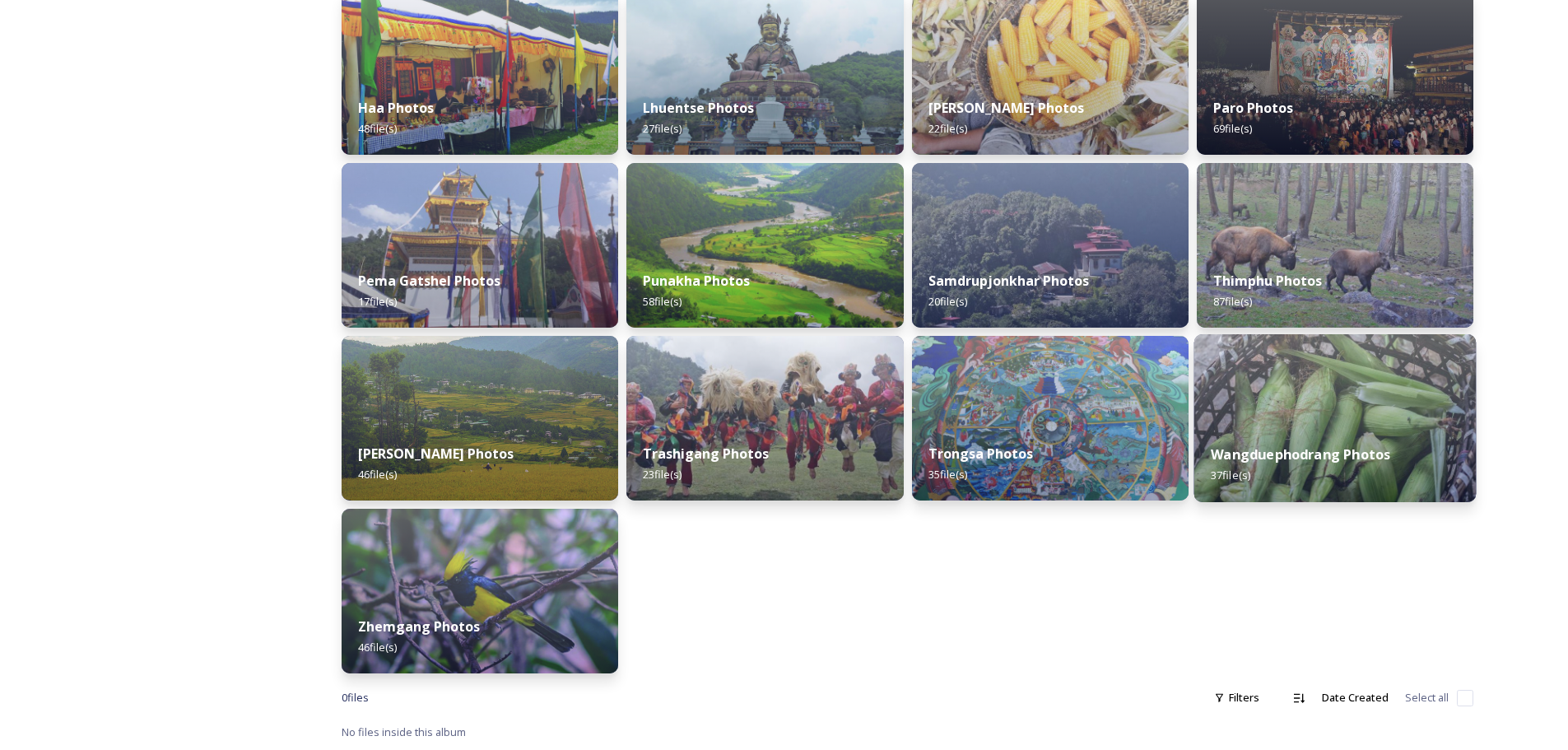
click at [1332, 433] on div "Wangduephodrang Photos 37 file(s)" at bounding box center [1334, 465] width 282 height 75
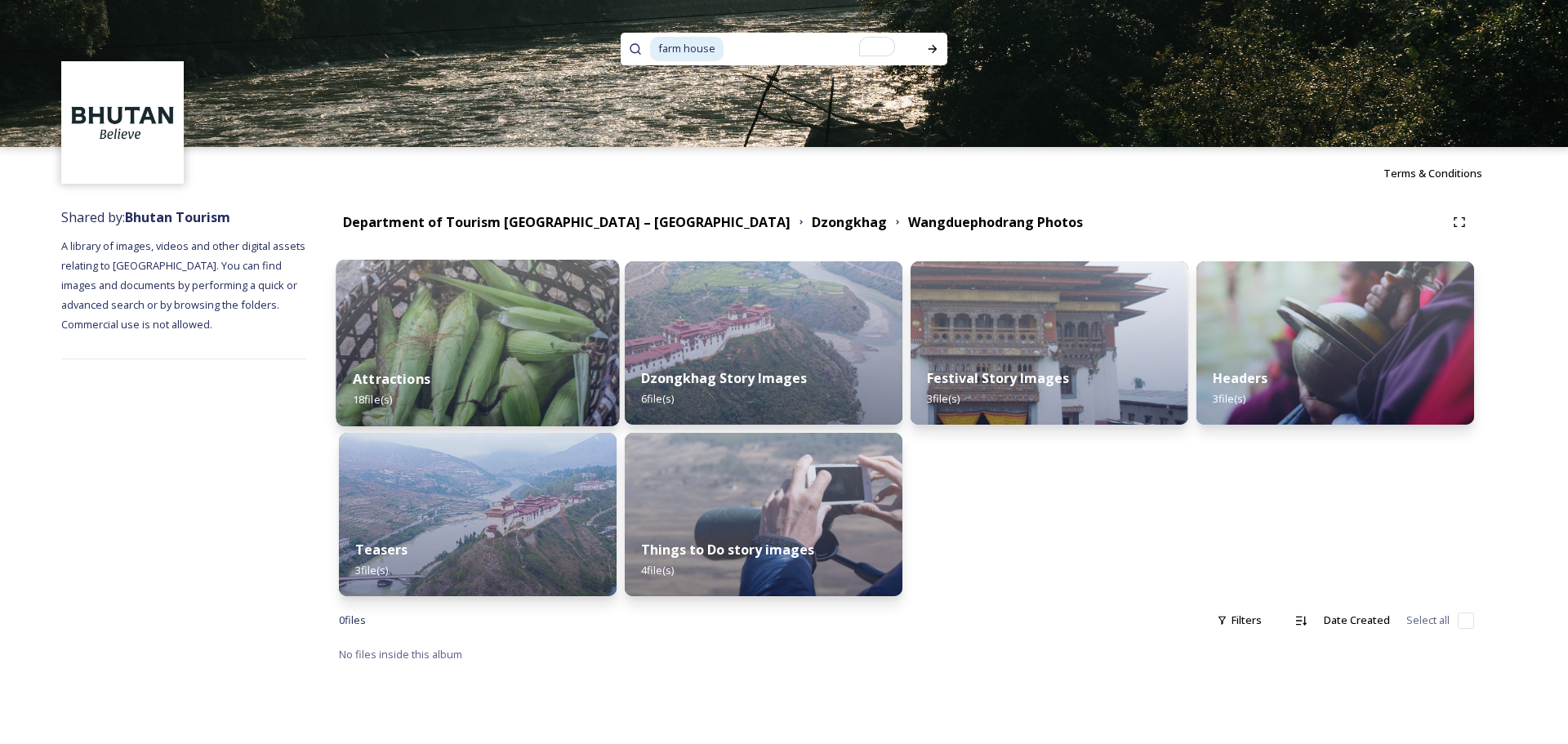
click at [452, 362] on div "Attractions 18 file(s)" at bounding box center [478, 390] width 284 height 74
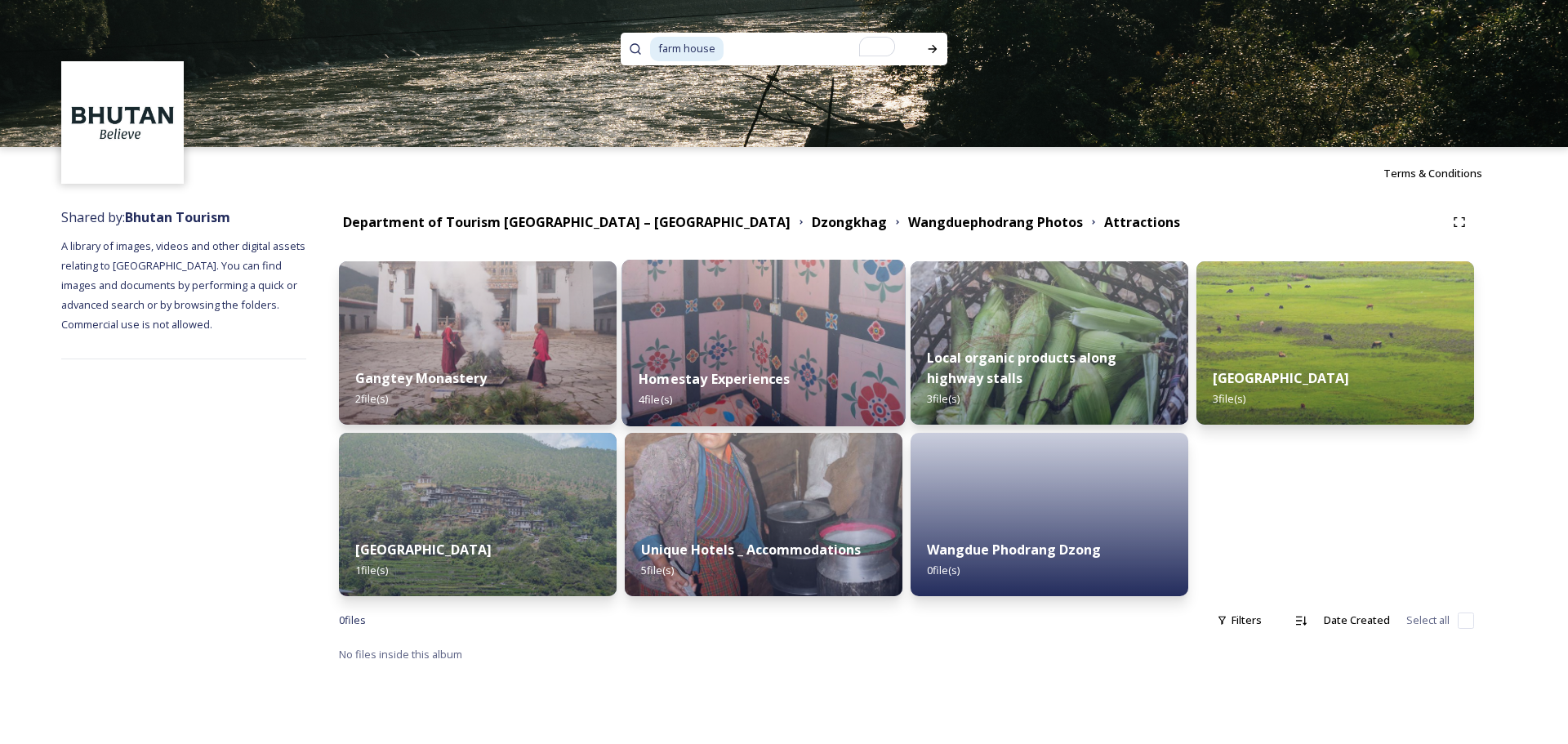
click at [672, 345] on img at bounding box center [764, 342] width 284 height 166
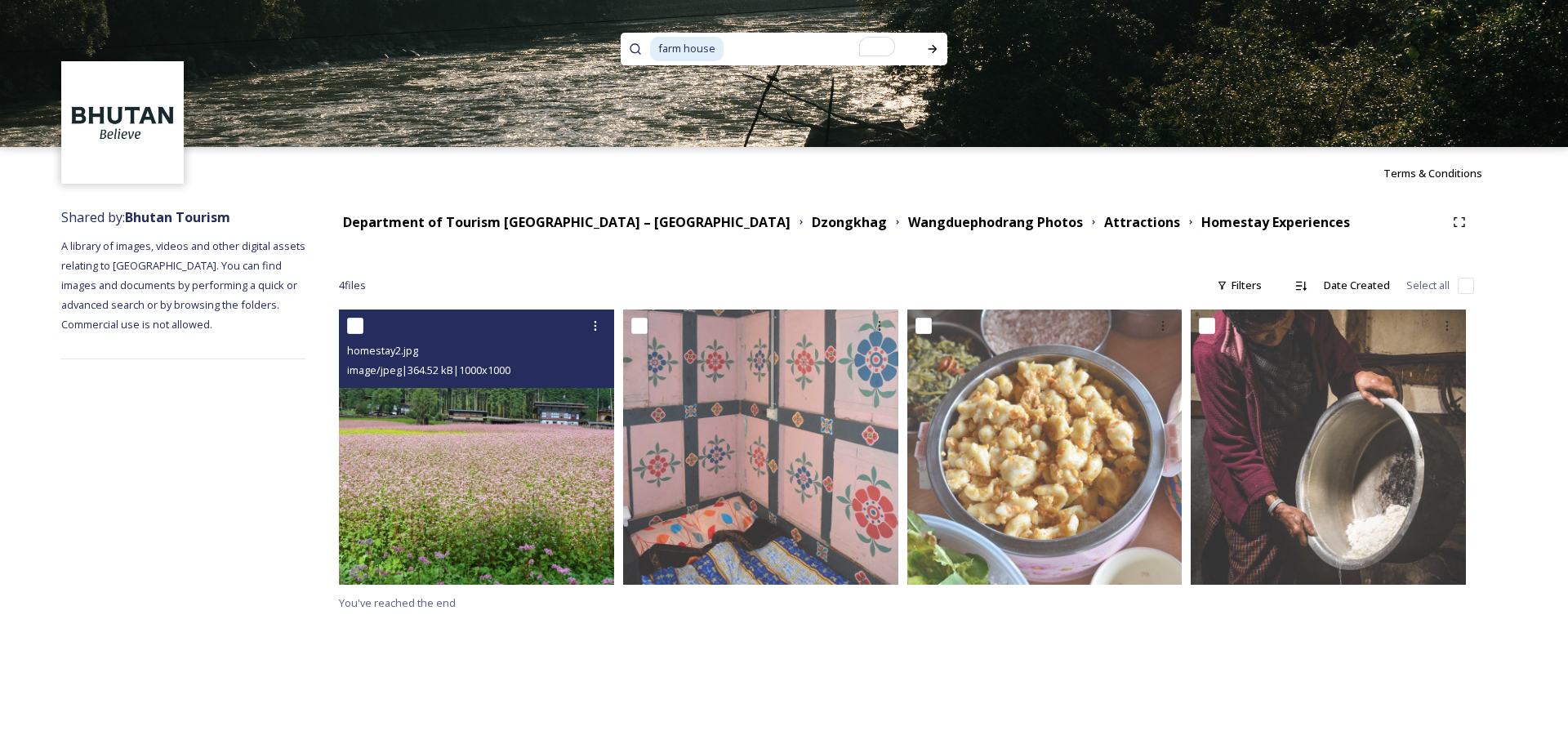
click at [428, 471] on img at bounding box center [476, 447] width 275 height 275
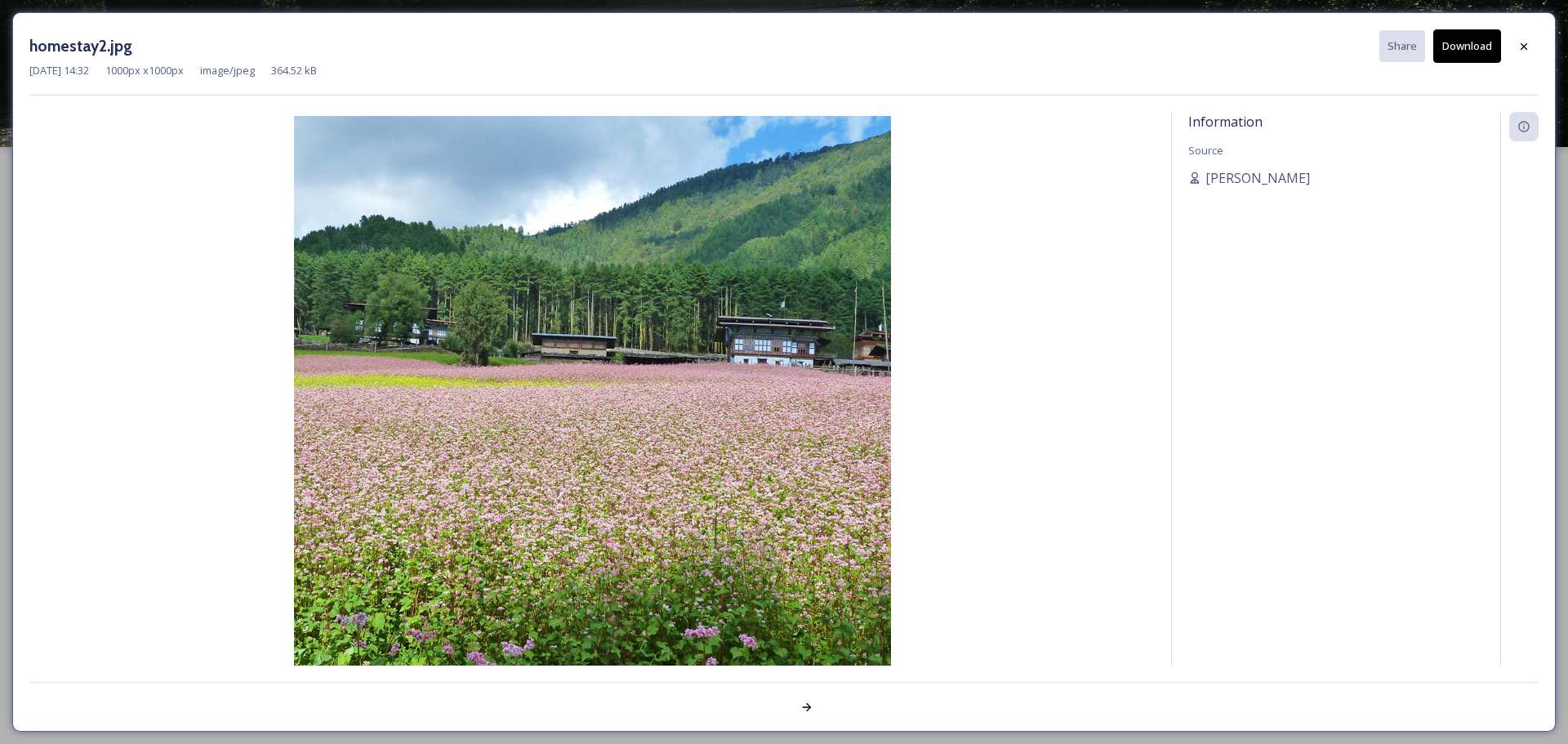
click at [1468, 44] on button "Download" at bounding box center [1467, 46] width 68 height 33
